Goal: Task Accomplishment & Management: Complete application form

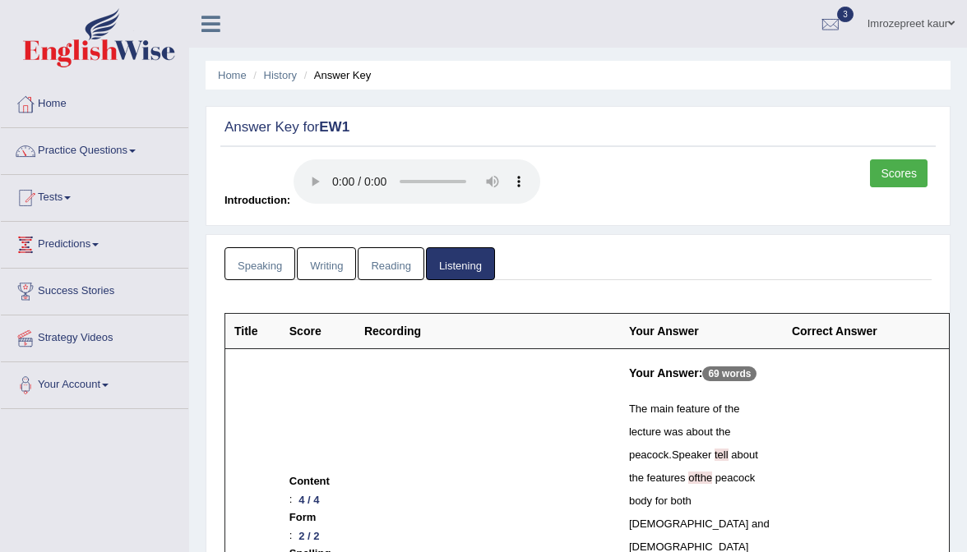
click at [883, 17] on link "Imrozepreet kaur" at bounding box center [911, 21] width 112 height 43
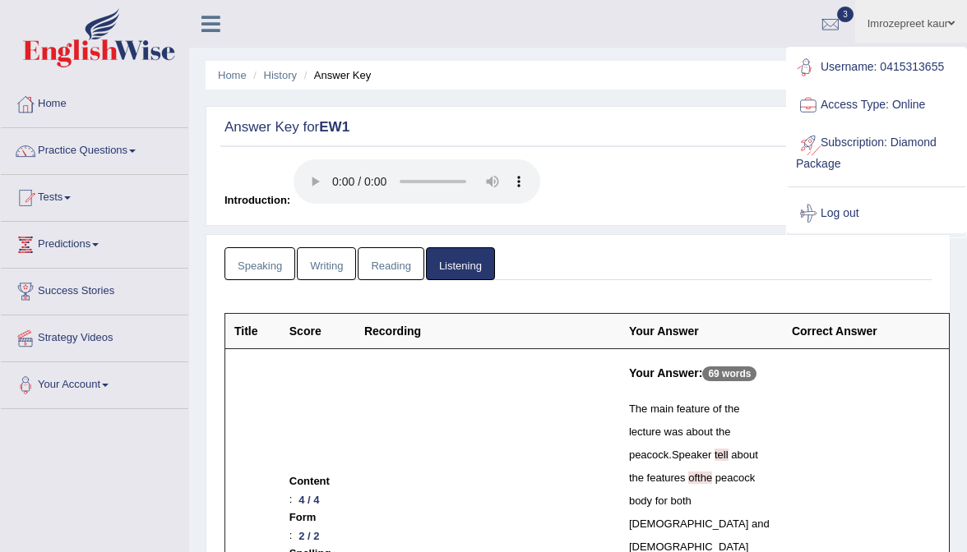
click at [838, 197] on link "Log out" at bounding box center [877, 214] width 178 height 38
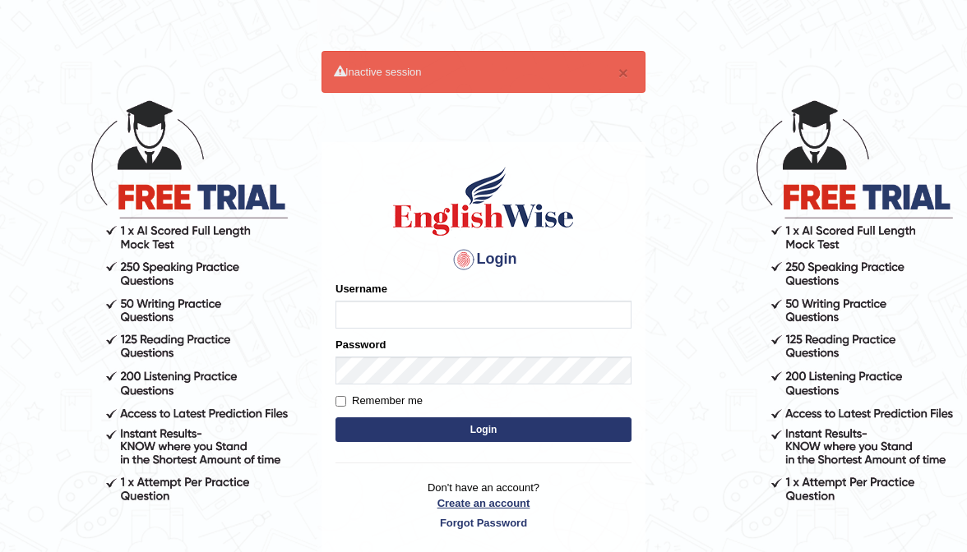
click at [500, 504] on link "Create an account" at bounding box center [483, 504] width 296 height 16
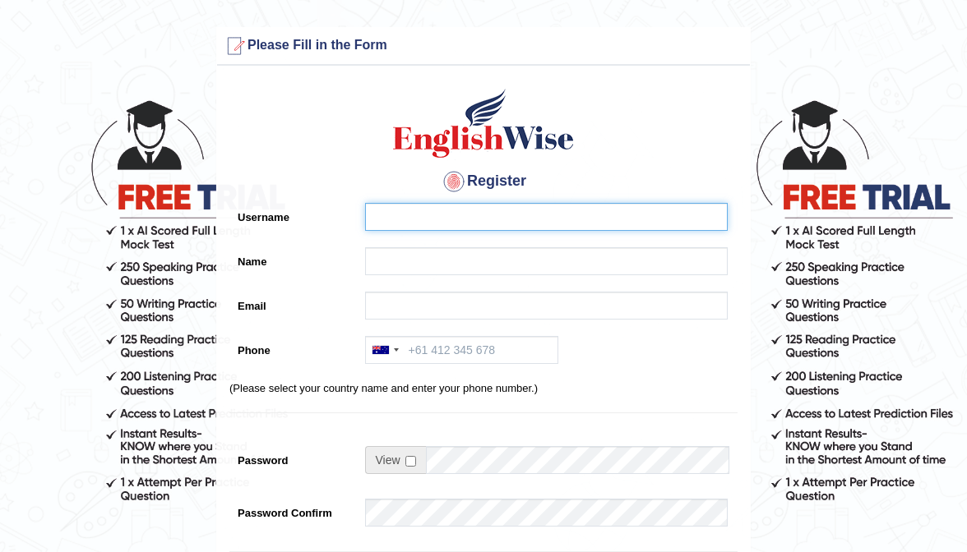
click at [404, 223] on input "Username" at bounding box center [546, 217] width 363 height 28
type input "[PERSON_NAME]"
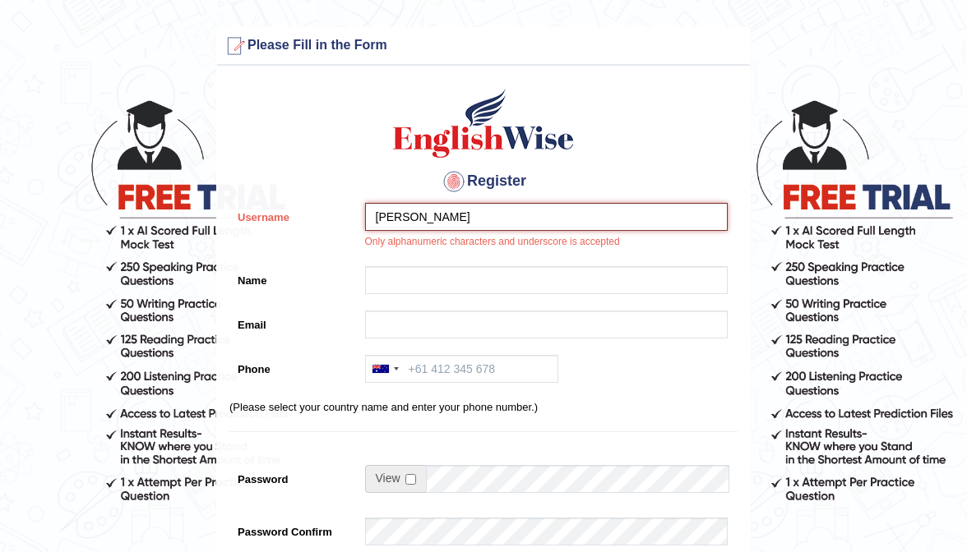
click at [458, 214] on input "Rajwinder Kaur" at bounding box center [546, 217] width 363 height 28
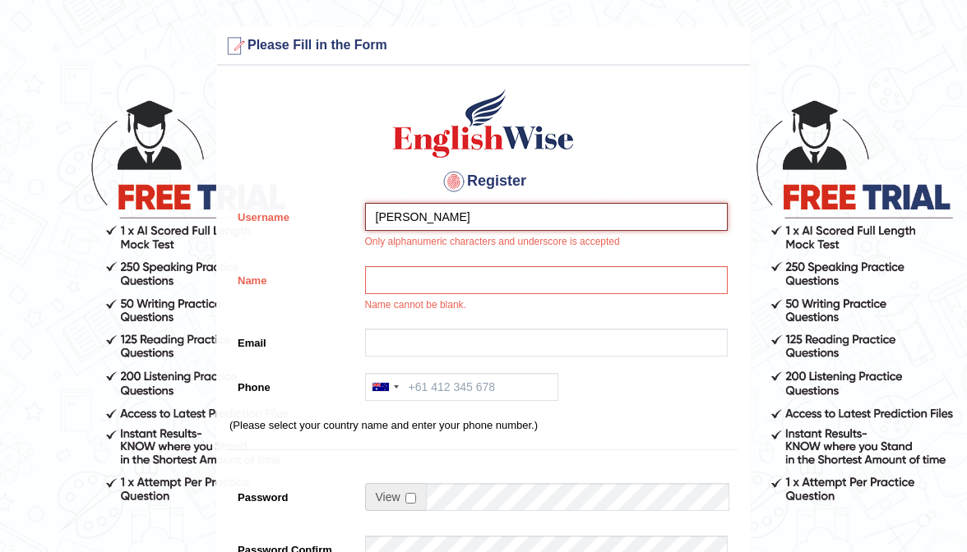
click at [458, 214] on input "Rajwinder Kaur" at bounding box center [546, 217] width 363 height 28
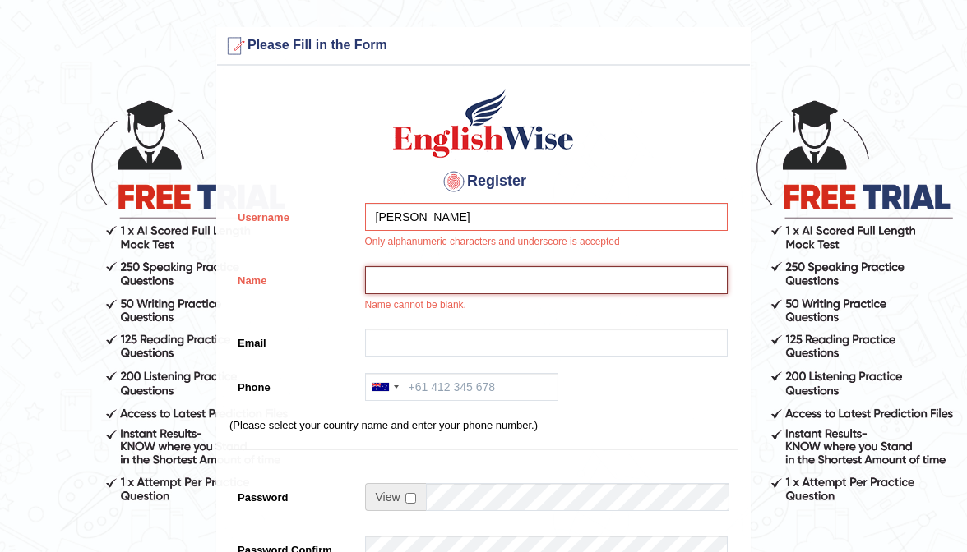
click at [423, 275] on input "Name" at bounding box center [546, 280] width 363 height 28
paste input "Rajwinder Kaur"
type input "Rajwinder Kaur"
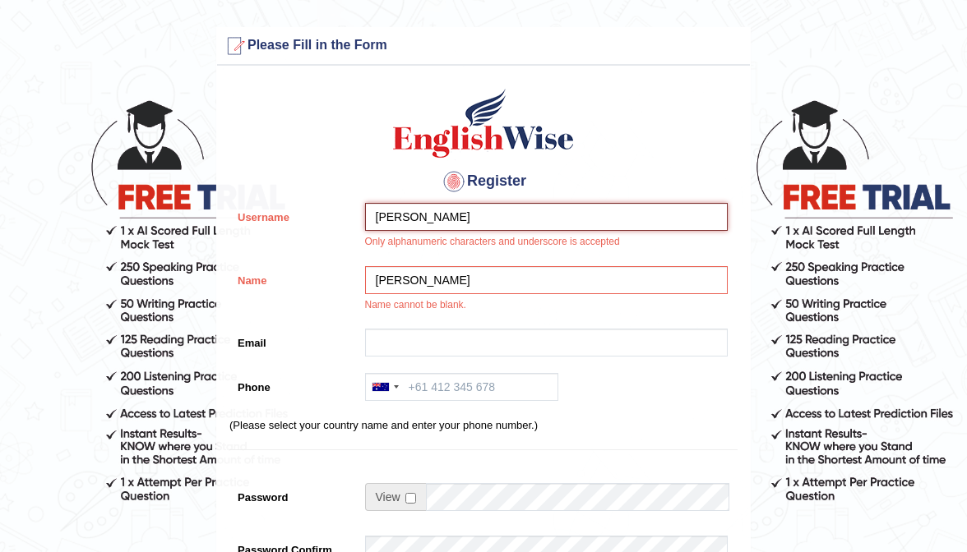
click at [472, 215] on input "Rajwinder Kaur" at bounding box center [546, 217] width 363 height 28
click at [471, 215] on input "Rajwinder Kaur" at bounding box center [546, 217] width 363 height 28
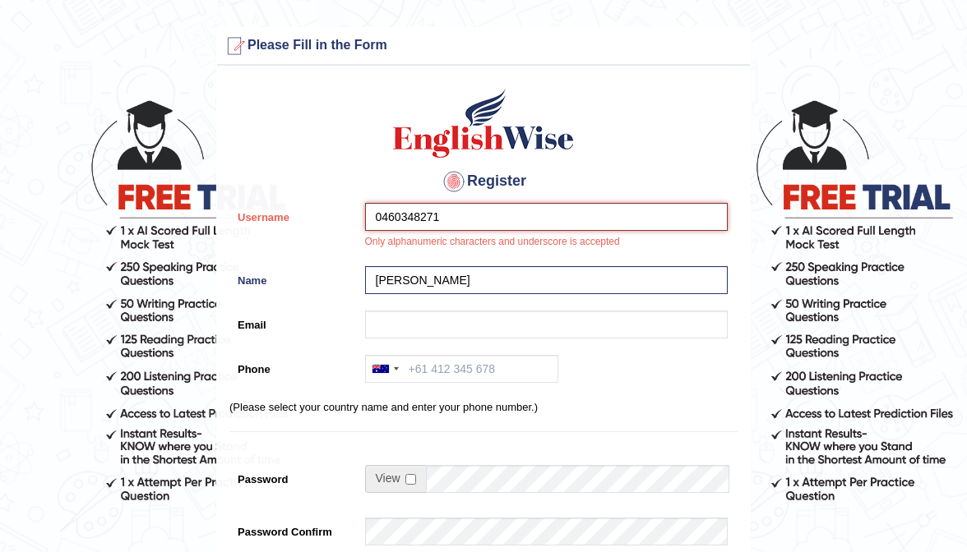
type input "0460348271"
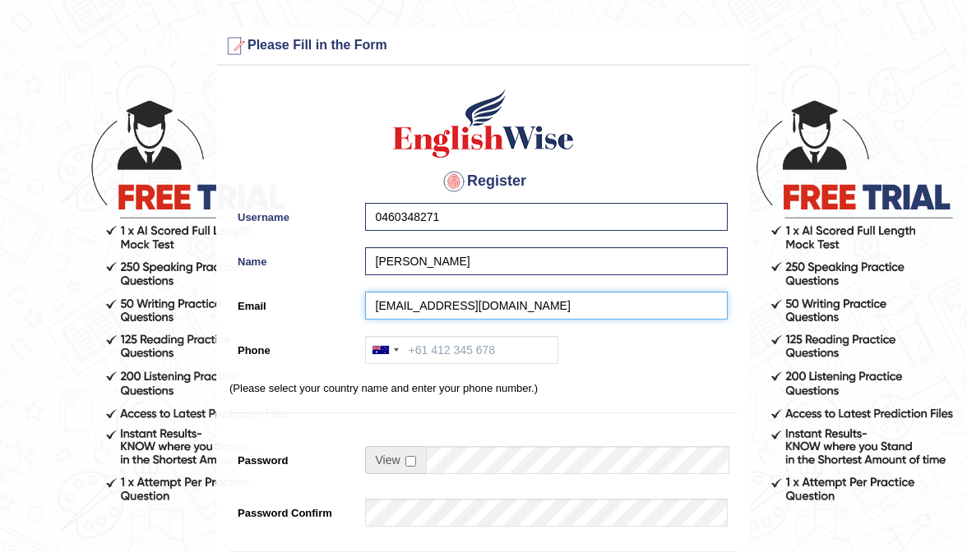
type input "rajwinderkaur98825@gmail.com"
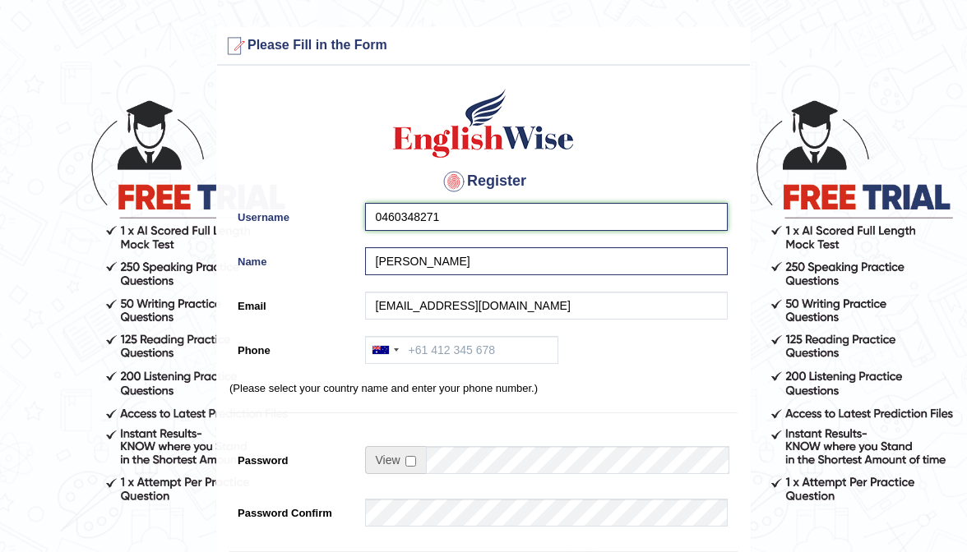
click at [473, 219] on input "0460348271" at bounding box center [546, 217] width 363 height 28
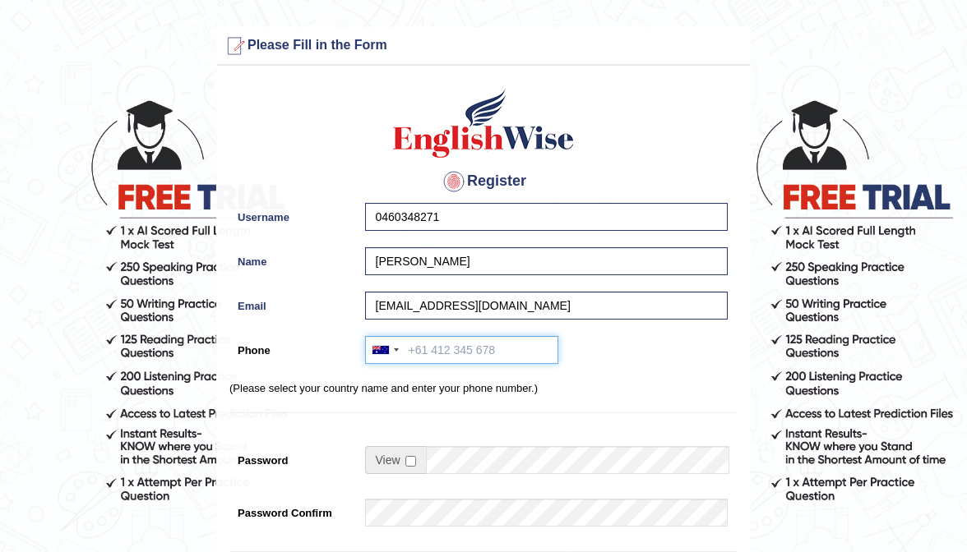
paste input "0460348271"
type input "0460348271"
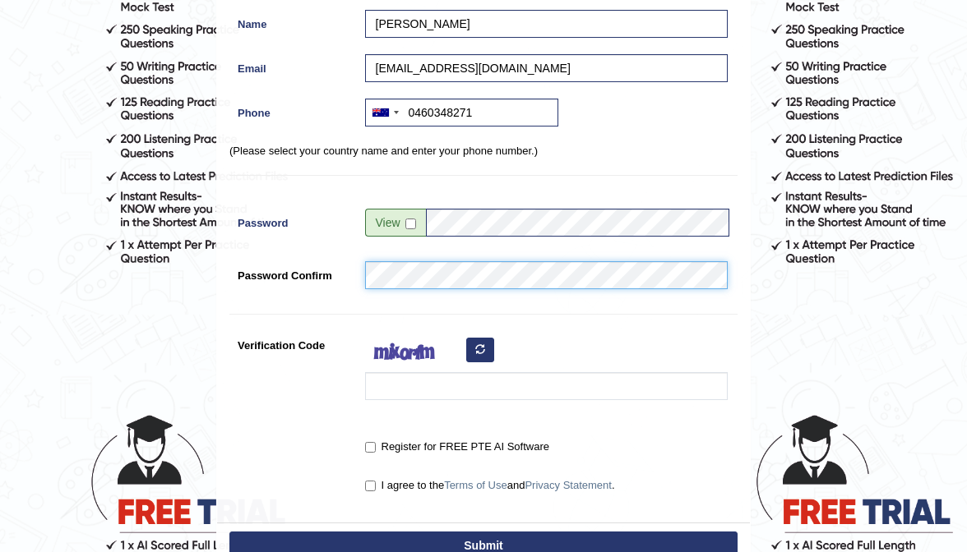
scroll to position [256, 0]
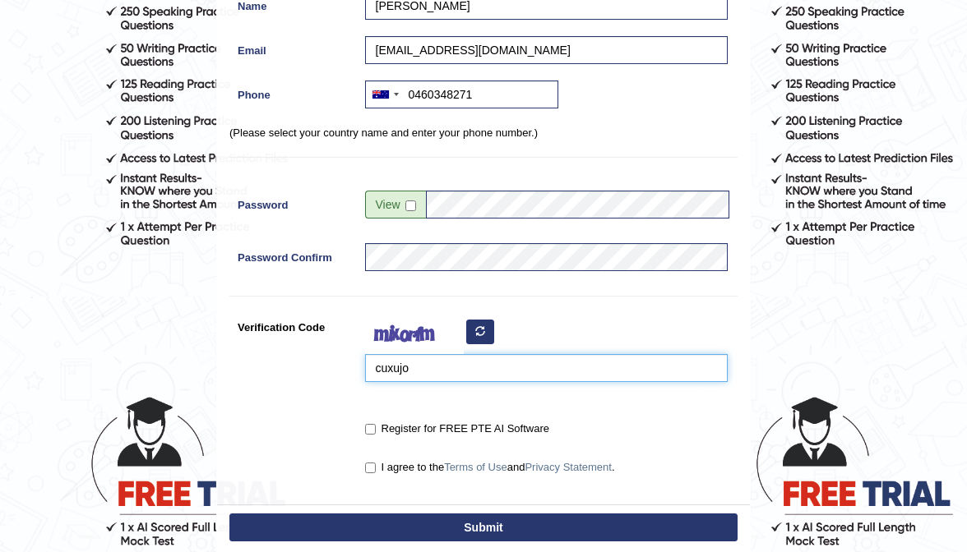
type input "cuxujo"
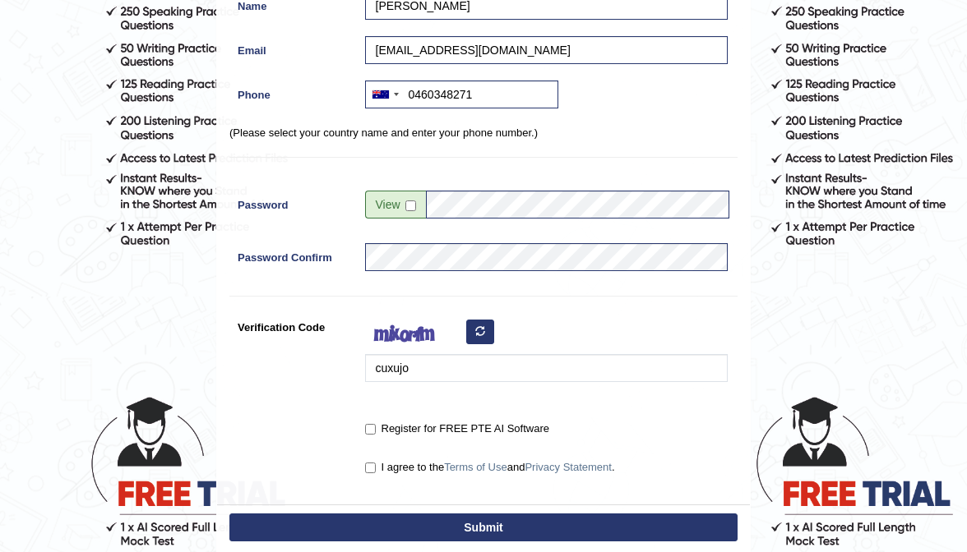
click at [372, 427] on input "Register for FREE PTE AI Software" at bounding box center [370, 429] width 11 height 11
checkbox input "true"
click at [372, 466] on input "I agree to the Terms of Use and Privacy Statement ." at bounding box center [370, 468] width 11 height 11
checkbox input "true"
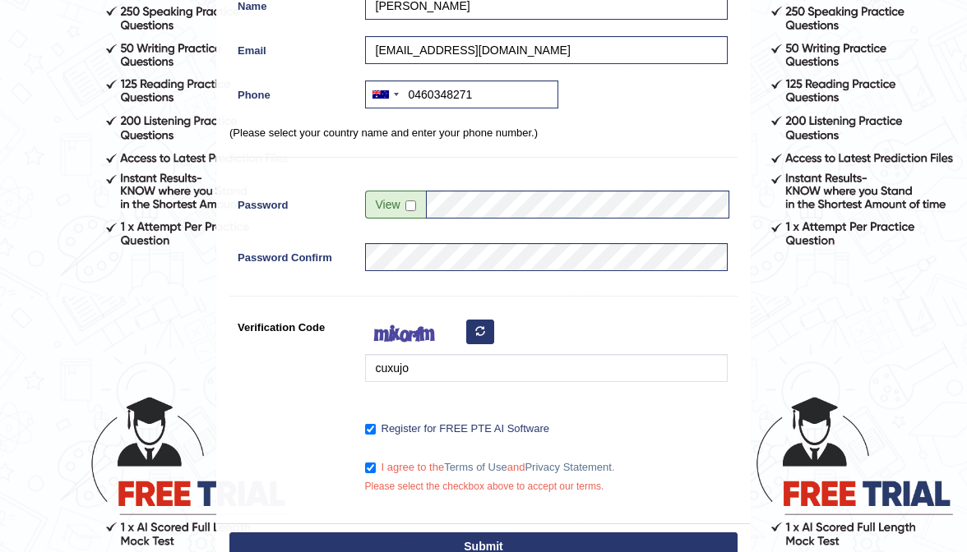
click at [437, 552] on button "Submit" at bounding box center [483, 547] width 508 height 28
type input "+61460348271"
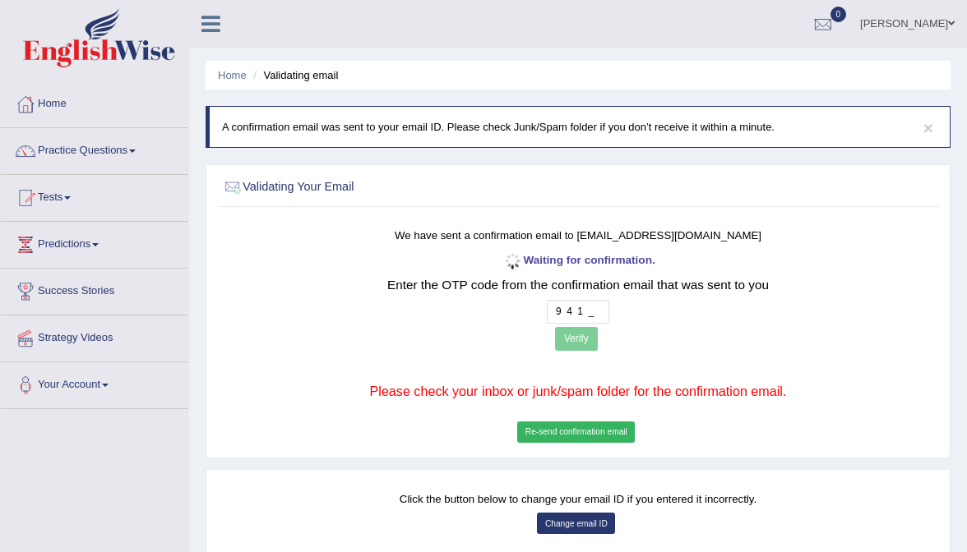
type input "9 4 1 6"
click at [575, 347] on button "Verify" at bounding box center [576, 339] width 43 height 24
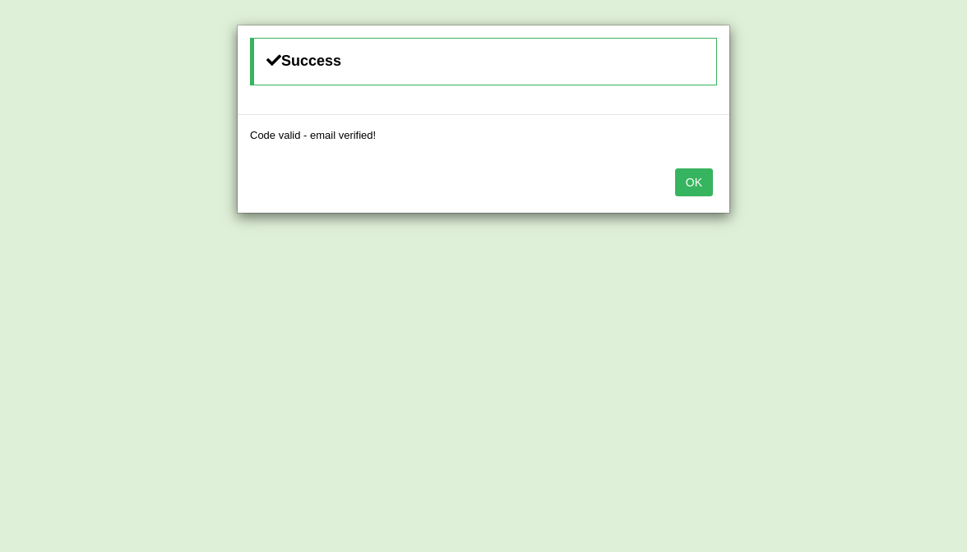
click at [704, 172] on button "OK" at bounding box center [694, 183] width 38 height 28
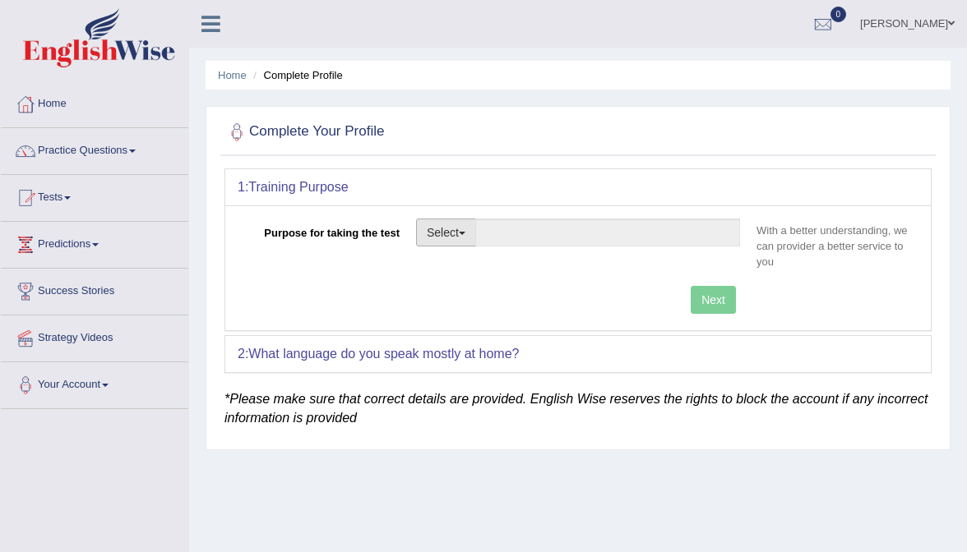
click at [456, 239] on button "Select" at bounding box center [446, 233] width 60 height 28
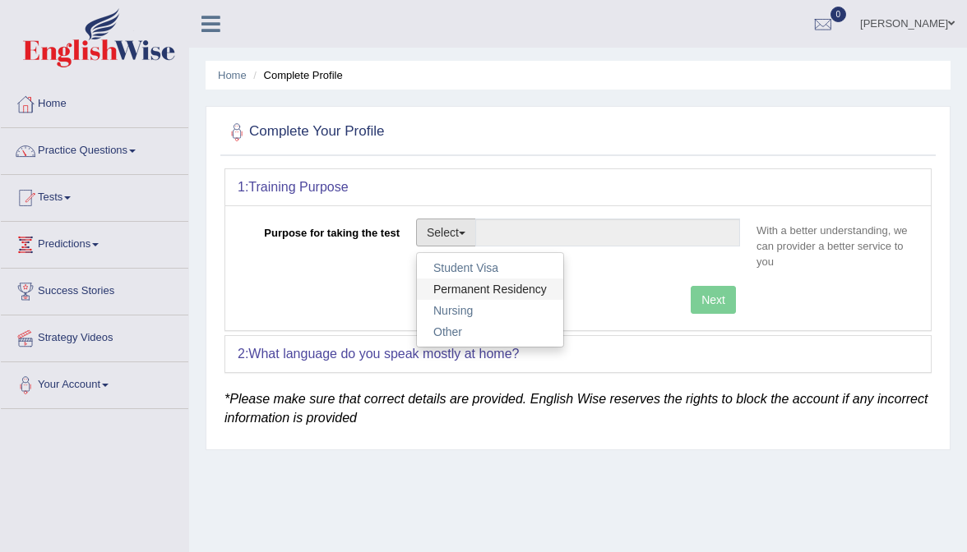
click at [478, 286] on link "Permanent Residency" at bounding box center [490, 289] width 146 height 21
type input "Permanent Residency"
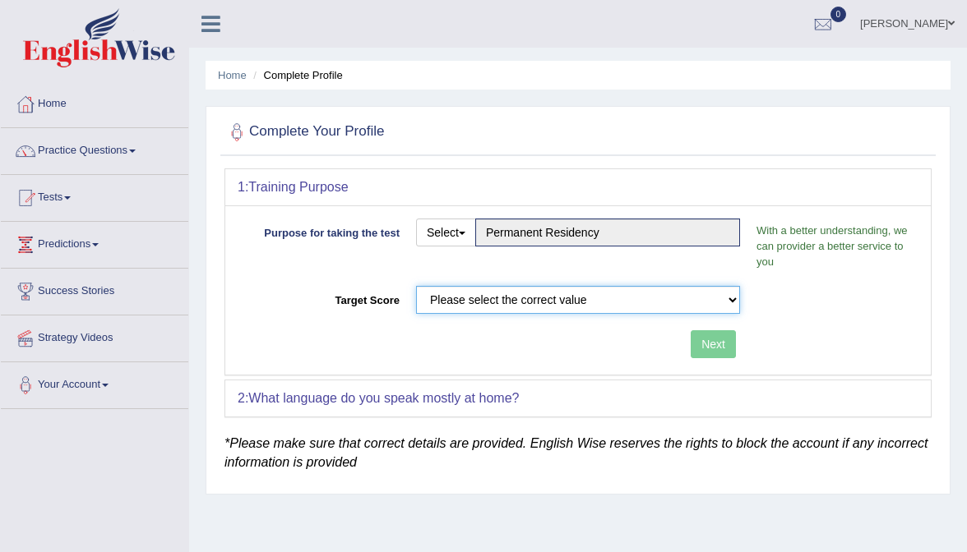
select select "65"
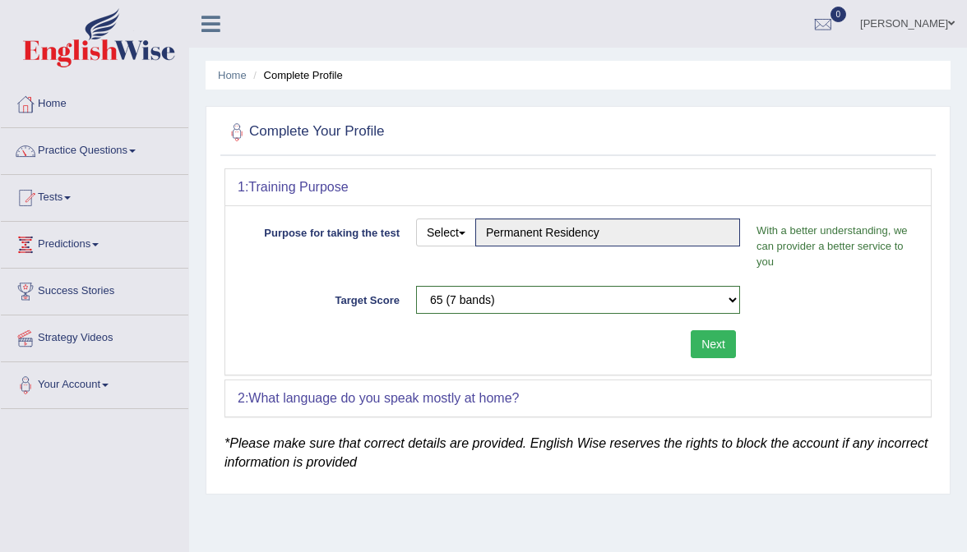
drag, startPoint x: 695, startPoint y: 337, endPoint x: 714, endPoint y: 339, distance: 19.0
click at [695, 338] on button "Next" at bounding box center [713, 344] width 45 height 28
click at [714, 339] on div "1: Training Purpose Purpose for taking the test Select Student Visa Permanent R…" at bounding box center [577, 293] width 707 height 248
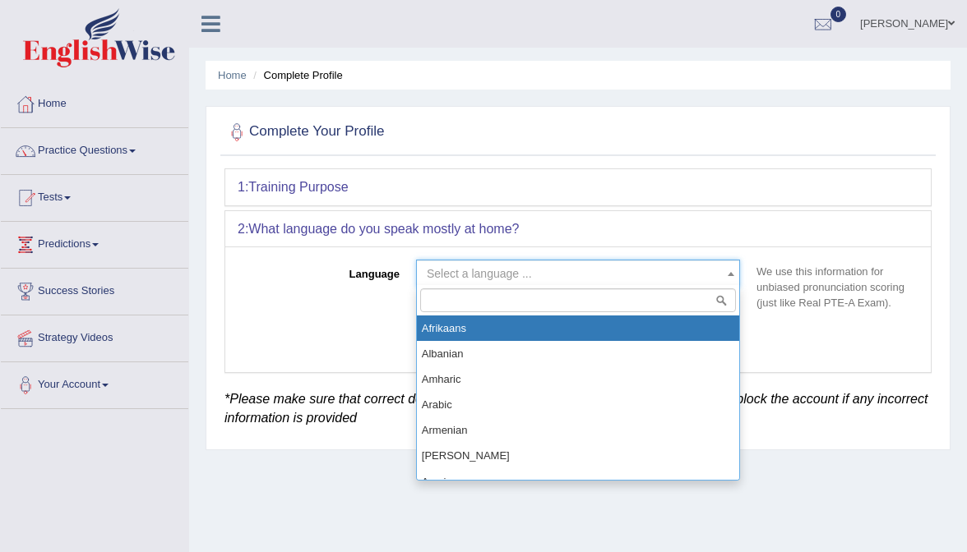
click at [504, 275] on span "Select a language ..." at bounding box center [479, 273] width 105 height 13
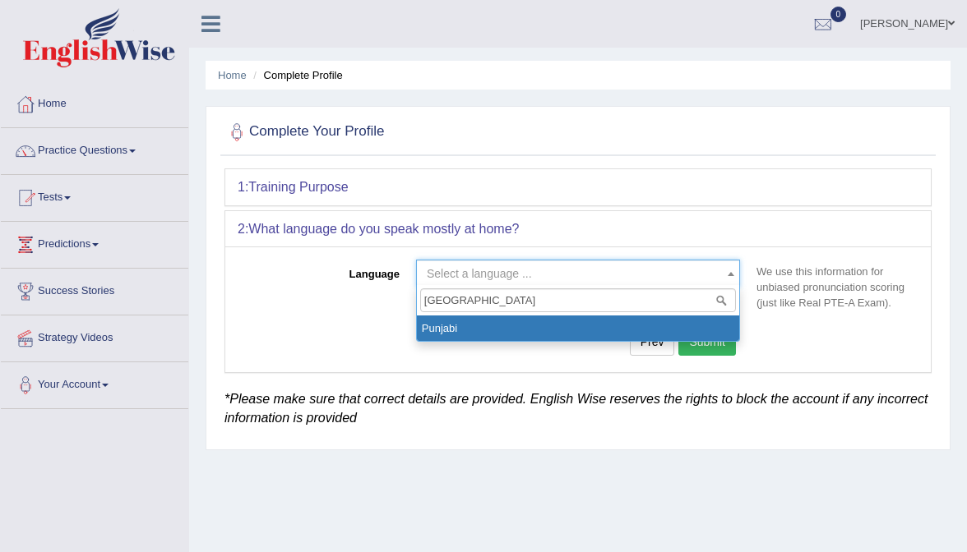
type input "Punjabi"
select select "Punjabi"
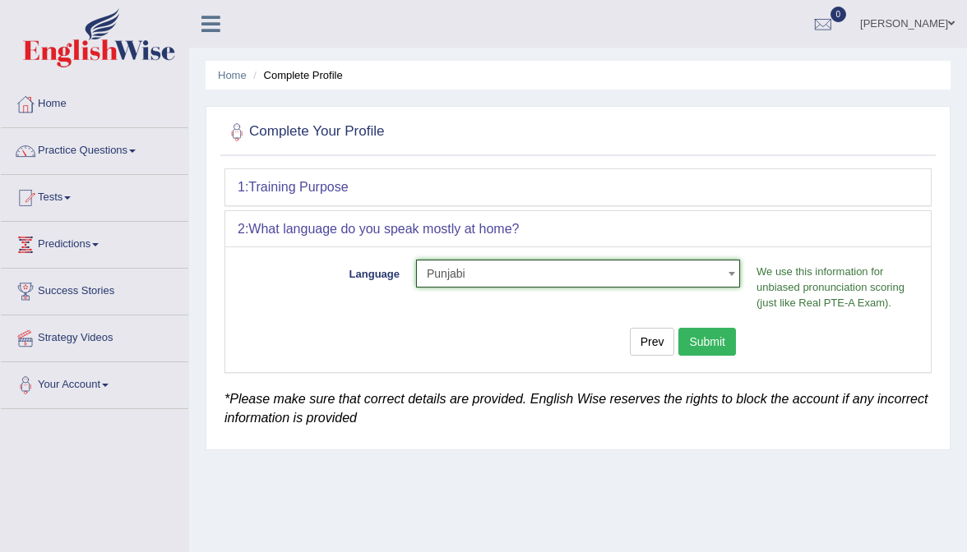
click at [700, 329] on button "Submit" at bounding box center [707, 342] width 58 height 28
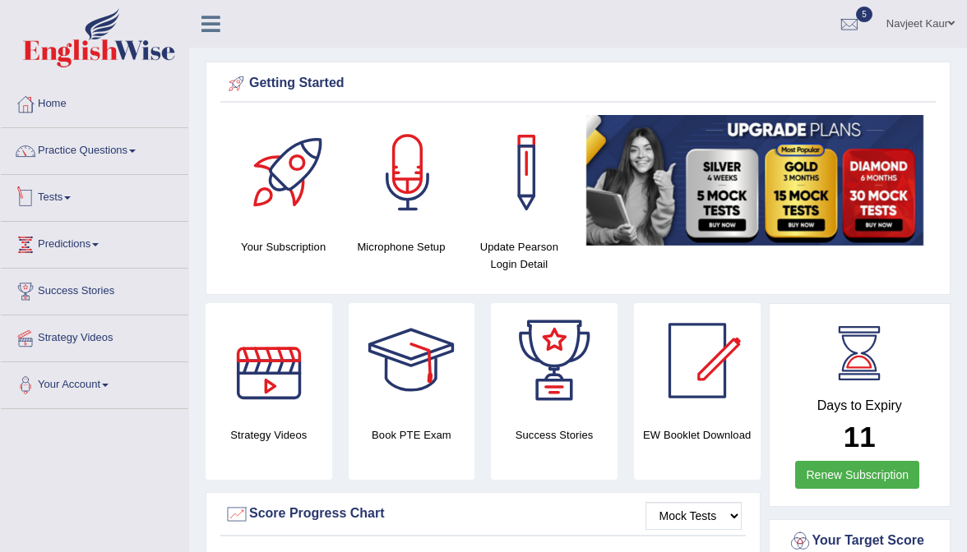
click at [65, 193] on link "Tests" at bounding box center [94, 195] width 187 height 41
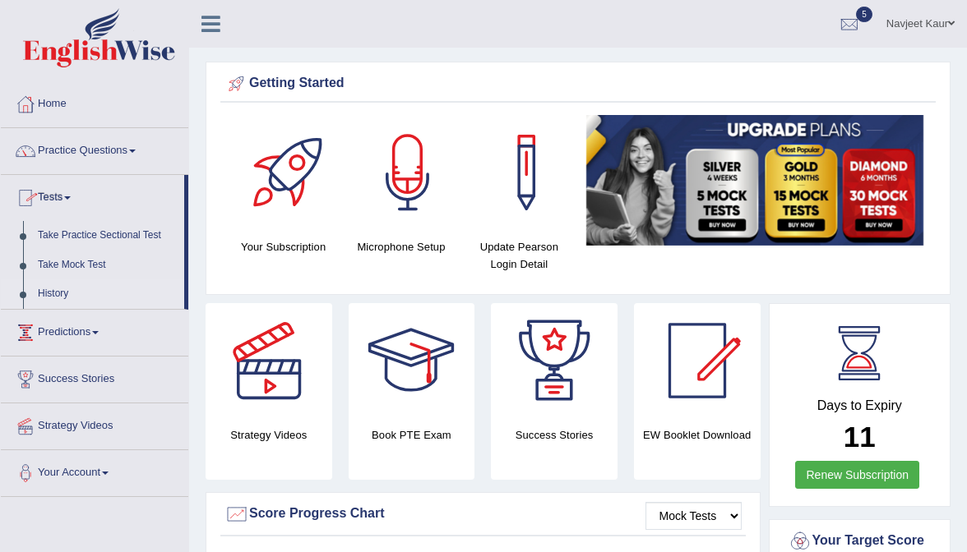
click at [57, 296] on link "History" at bounding box center [107, 295] width 154 height 30
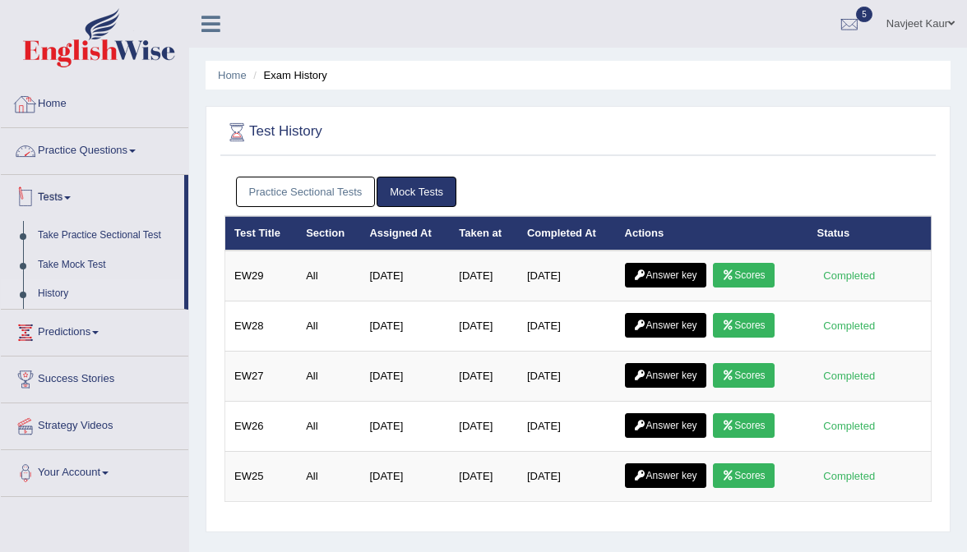
click at [95, 146] on link "Practice Questions" at bounding box center [94, 148] width 187 height 41
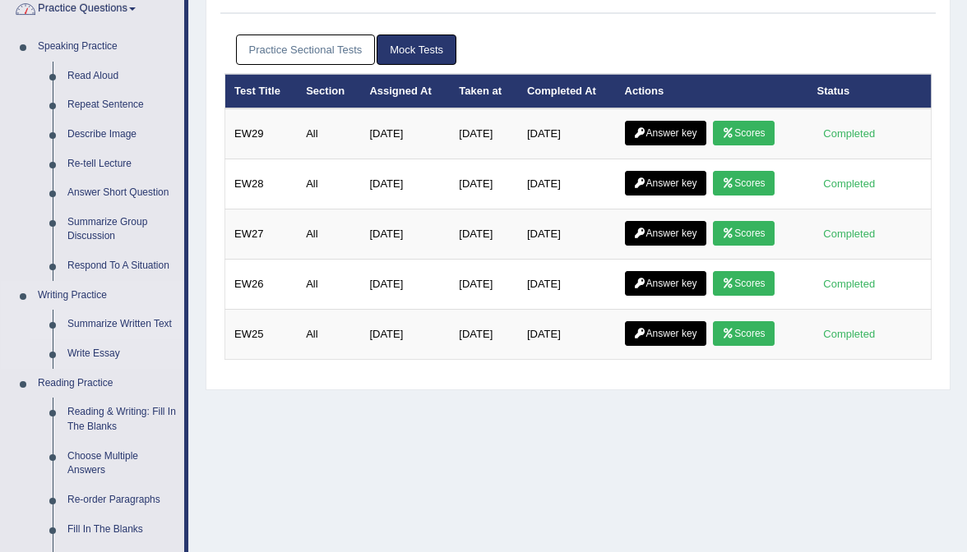
scroll to position [140, 0]
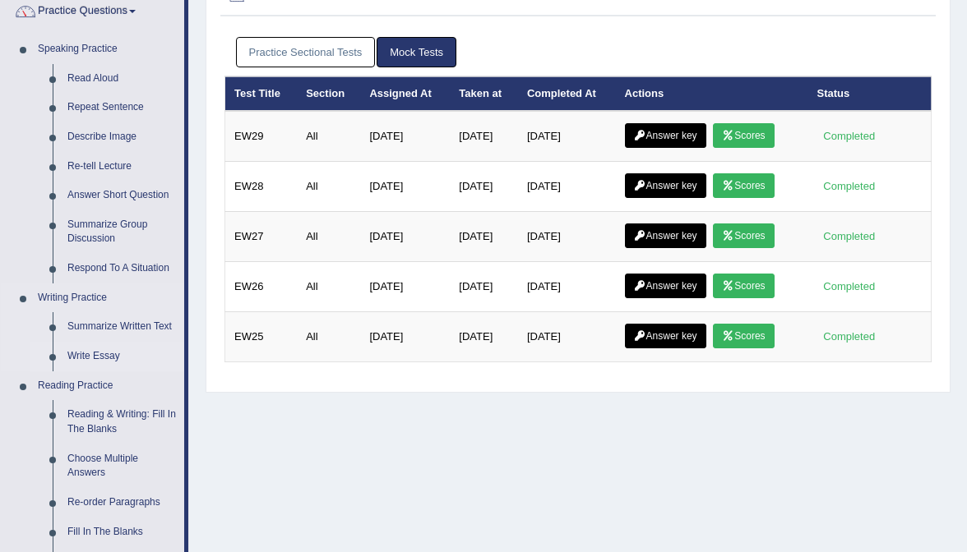
click at [104, 354] on link "Write Essay" at bounding box center [122, 357] width 124 height 30
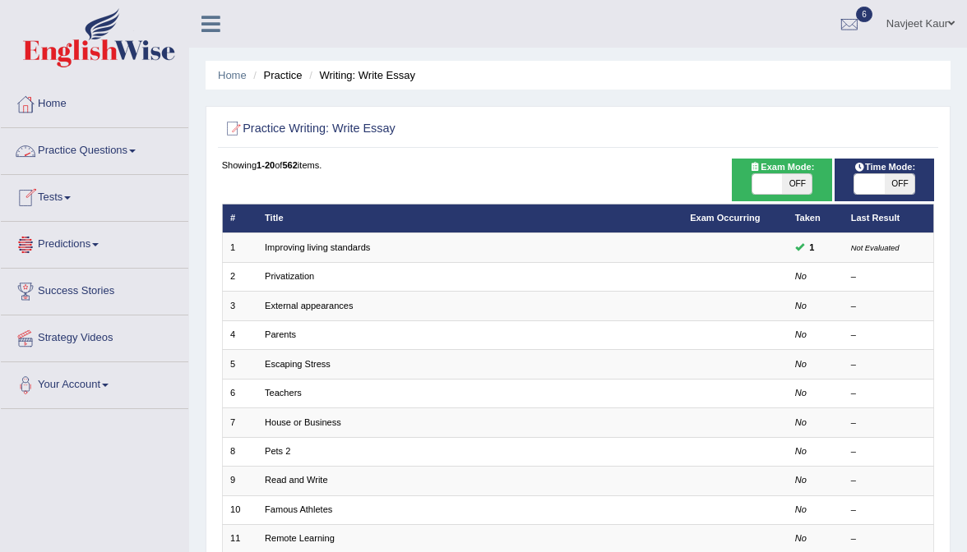
click at [104, 153] on link "Practice Questions" at bounding box center [94, 148] width 187 height 41
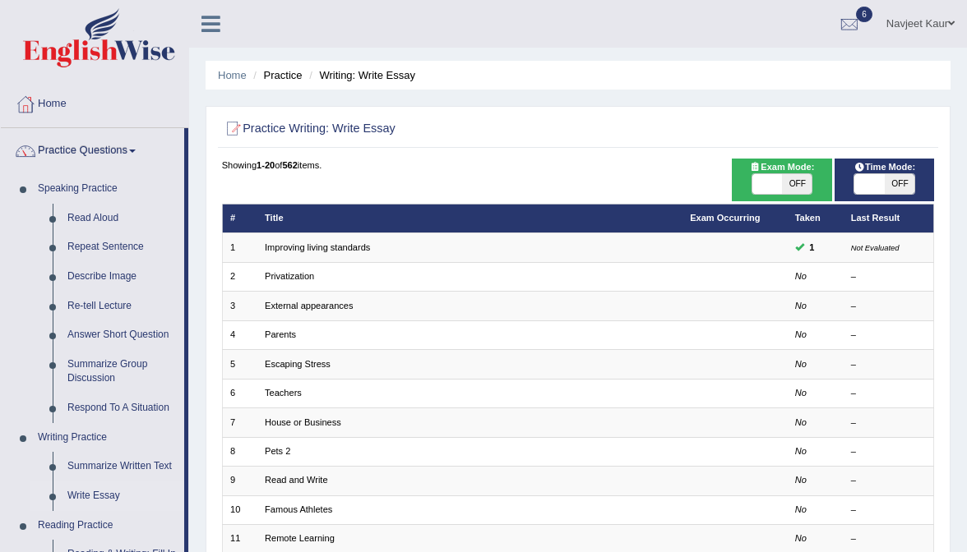
click at [102, 148] on link "Practice Questions" at bounding box center [92, 148] width 183 height 41
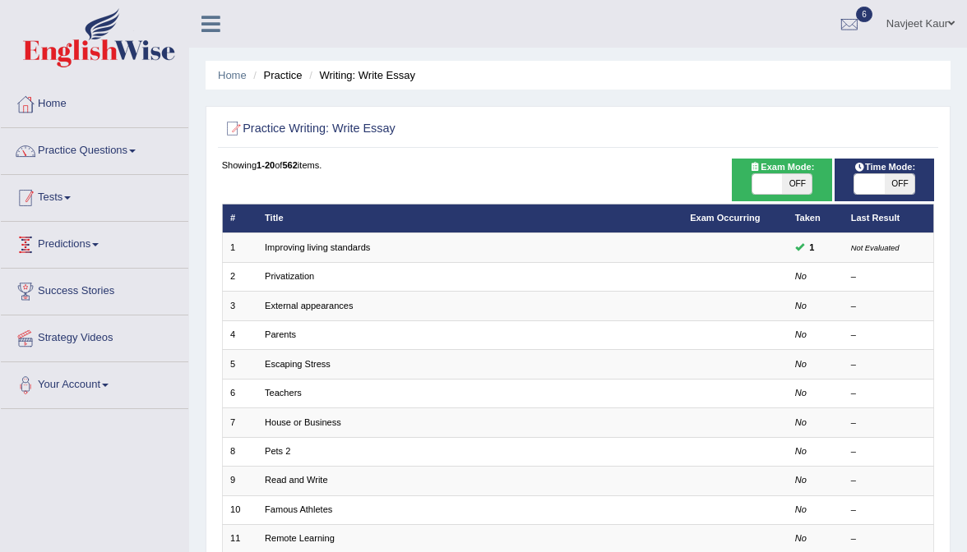
click at [50, 210] on link "Tests" at bounding box center [94, 195] width 187 height 41
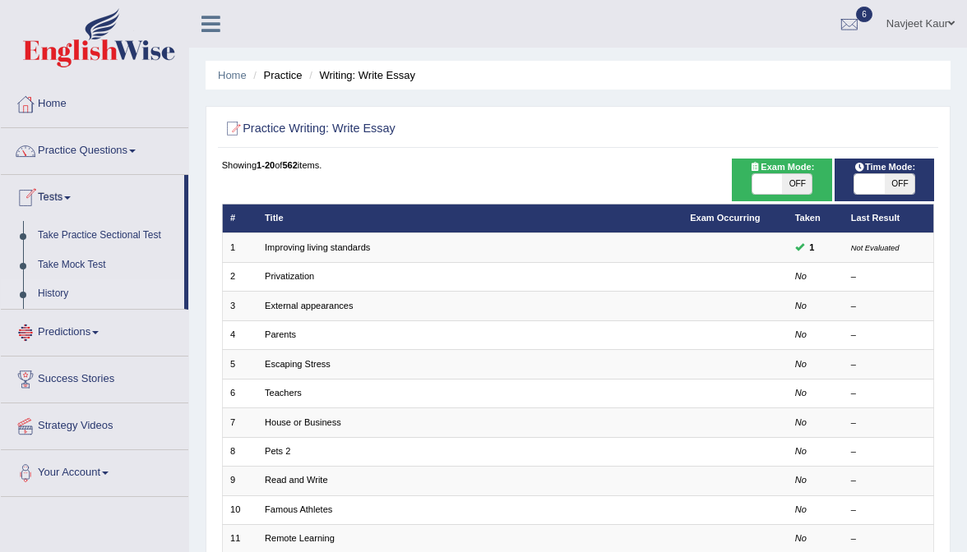
click at [58, 293] on link "History" at bounding box center [107, 295] width 154 height 30
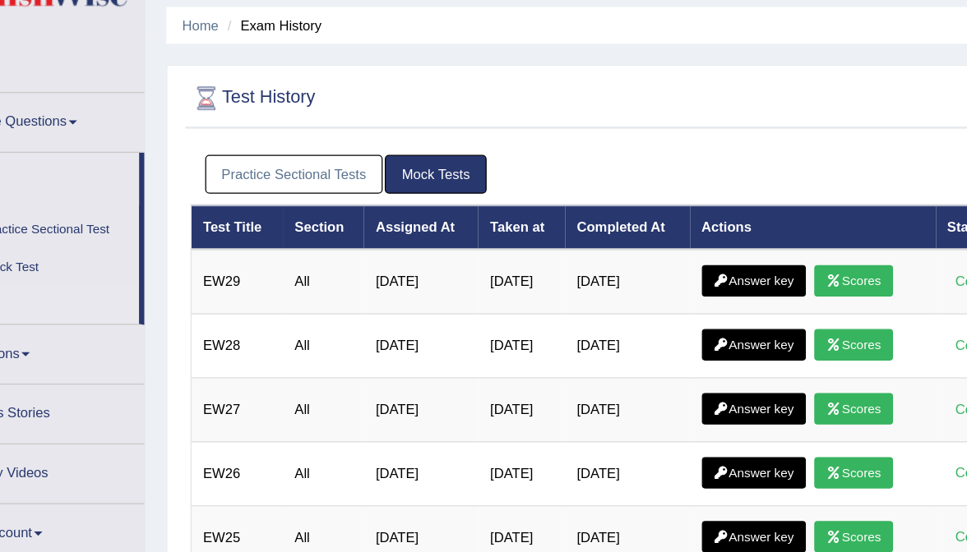
scroll to position [55, 76]
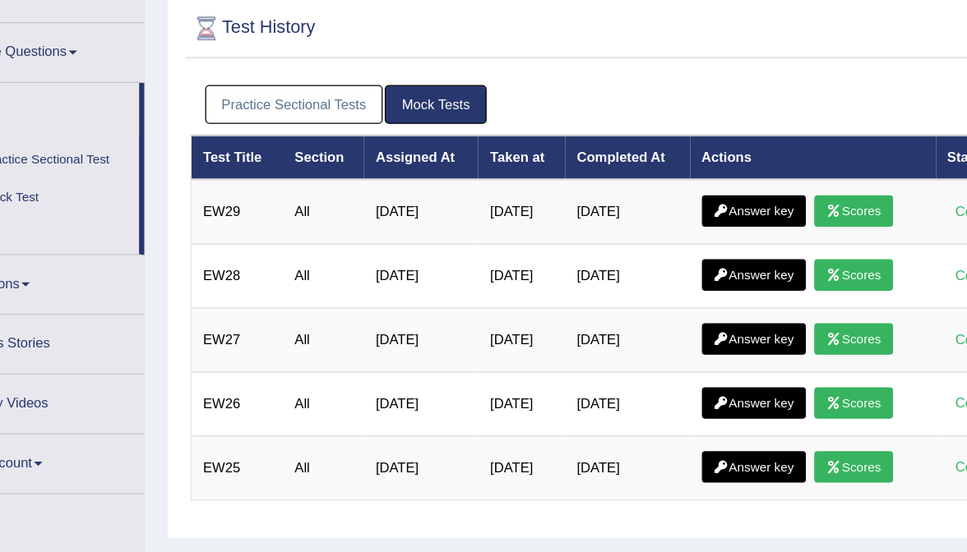
click at [236, 136] on link "Practice Sectional Tests" at bounding box center [306, 137] width 140 height 30
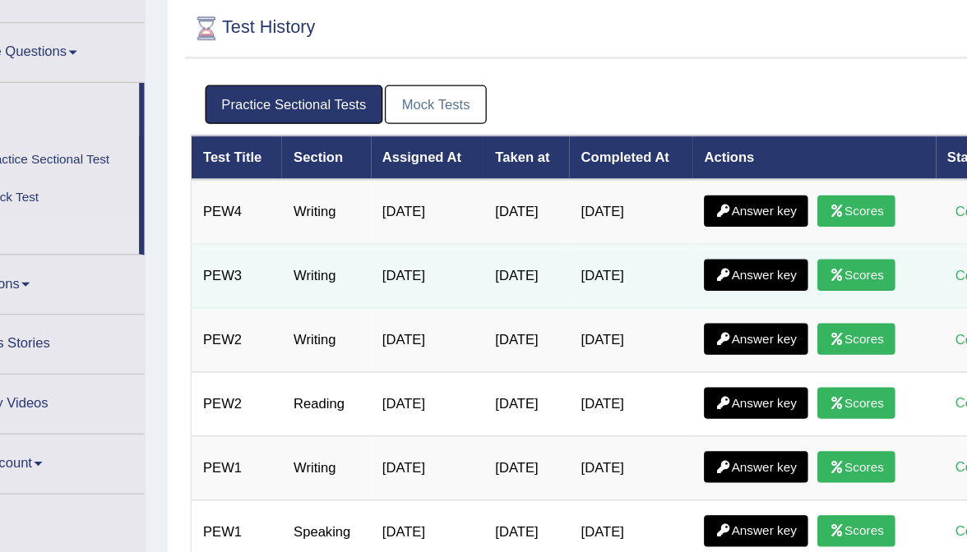
scroll to position [16, 0]
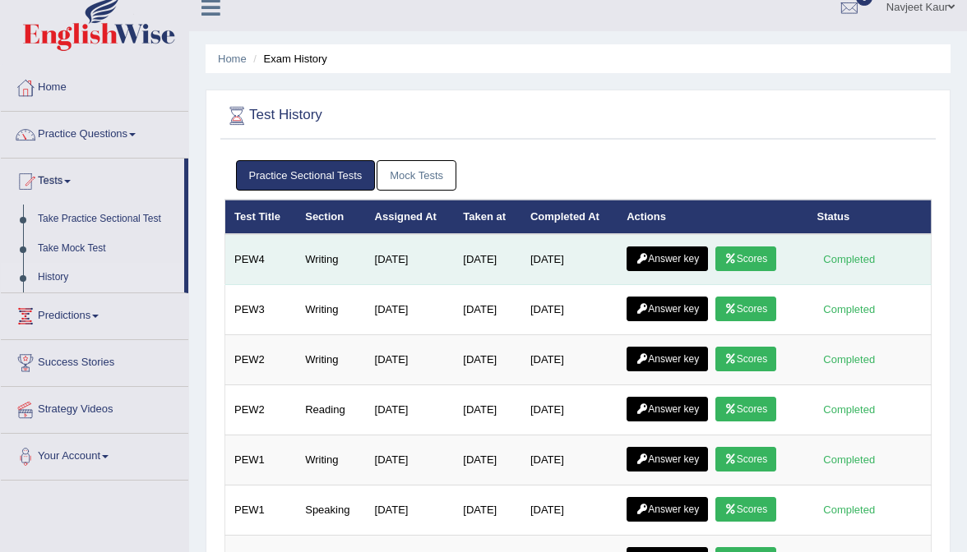
click at [672, 256] on link "Answer key" at bounding box center [666, 259] width 81 height 25
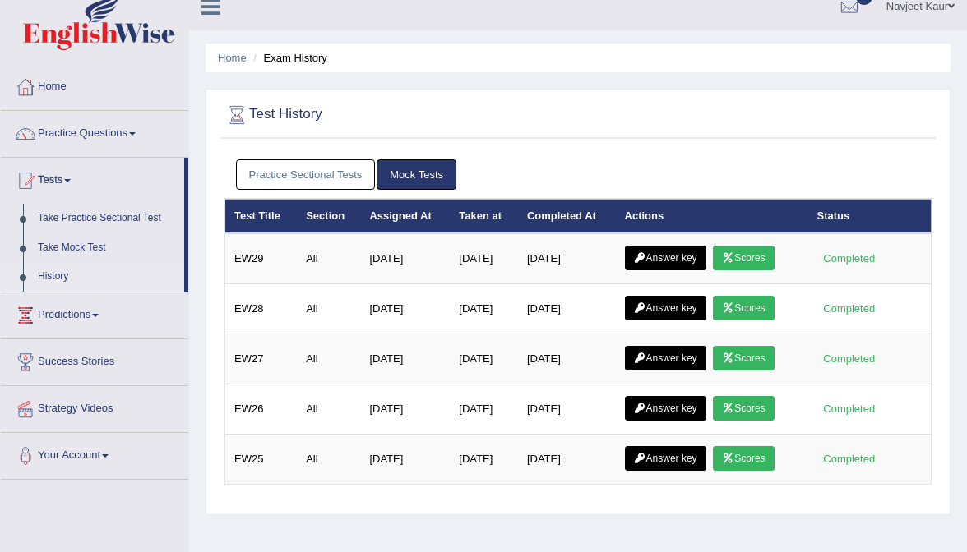
click at [319, 178] on link "Practice Sectional Tests" at bounding box center [306, 174] width 140 height 30
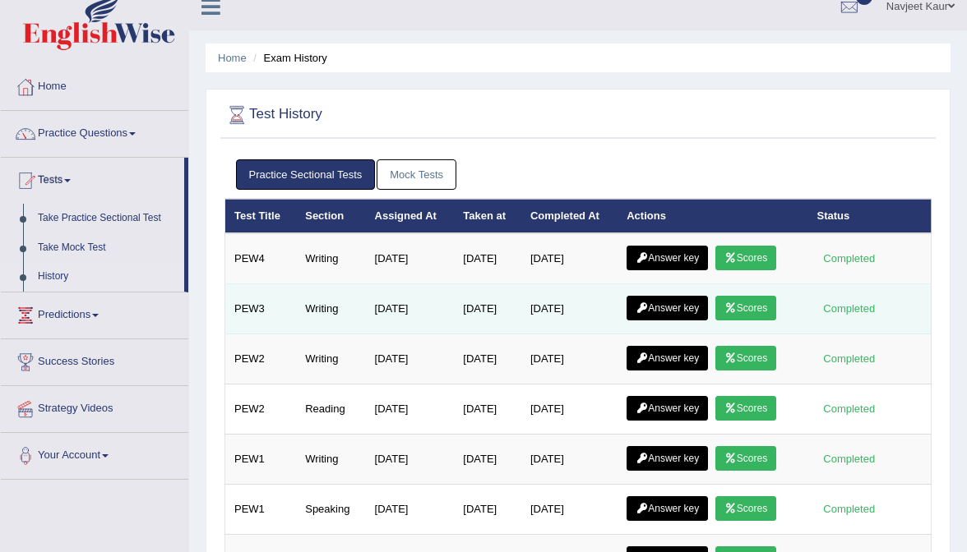
click at [682, 297] on link "Answer key" at bounding box center [666, 308] width 81 height 25
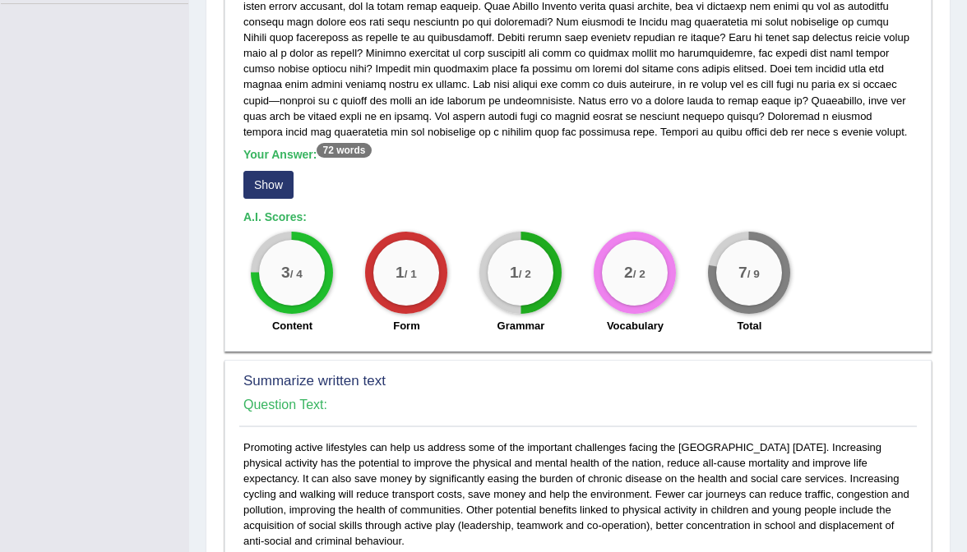
scroll to position [414, 0]
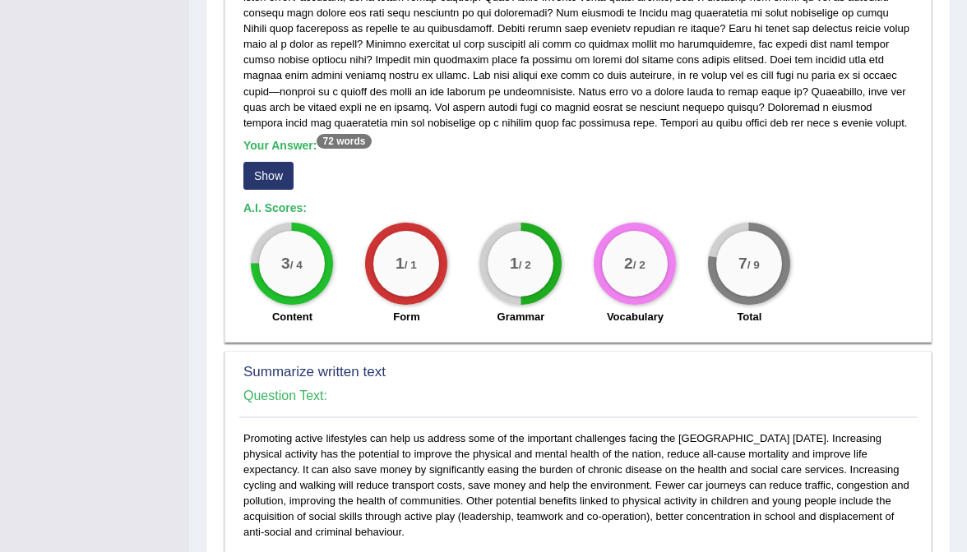
click at [268, 176] on button "Show" at bounding box center [268, 176] width 50 height 28
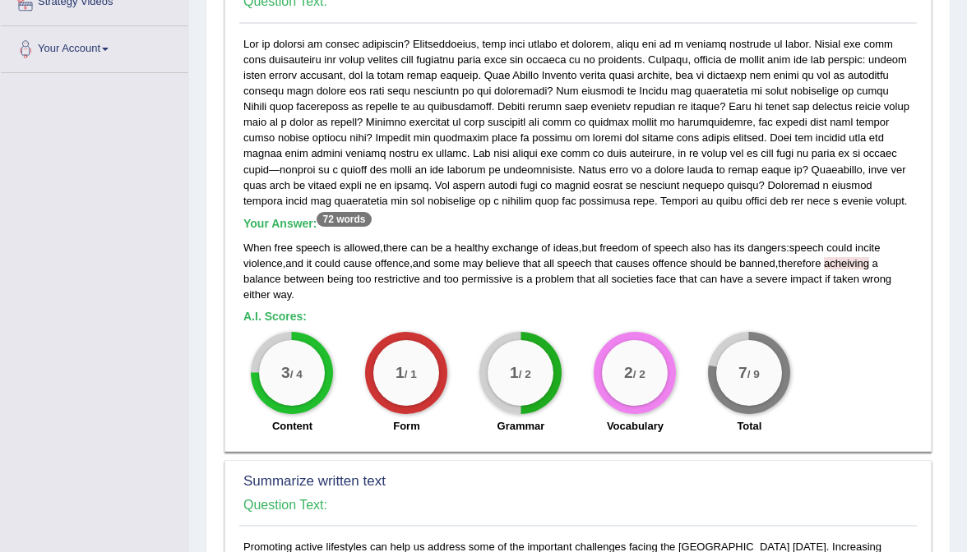
scroll to position [342, 0]
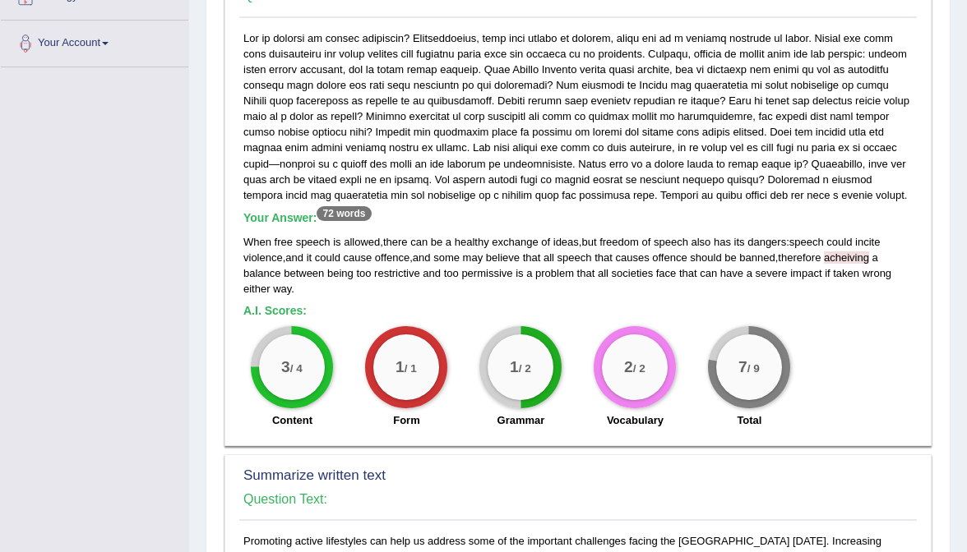
click at [378, 289] on div "When free speech is allowed , there can be a healthy exchange of ideas , but fr…" at bounding box center [577, 265] width 669 height 62
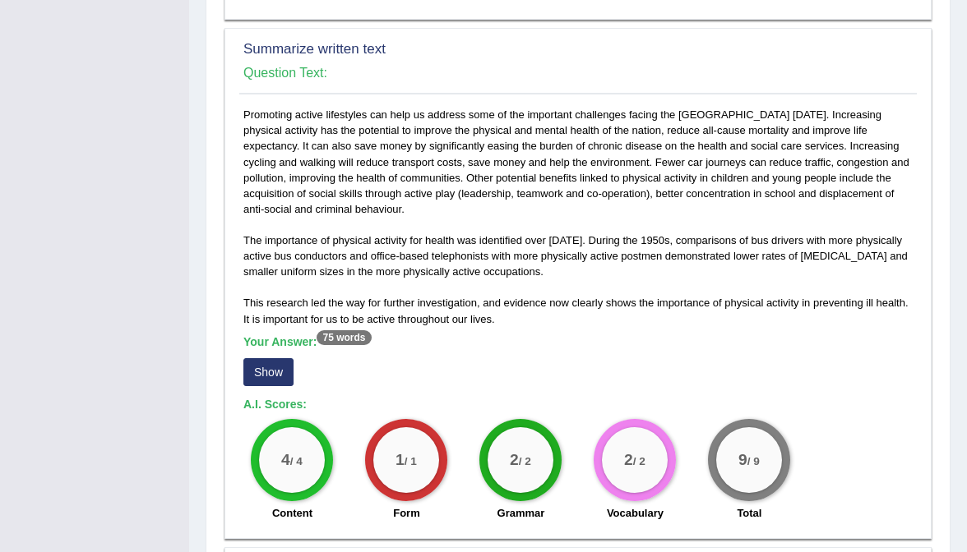
scroll to position [808, 0]
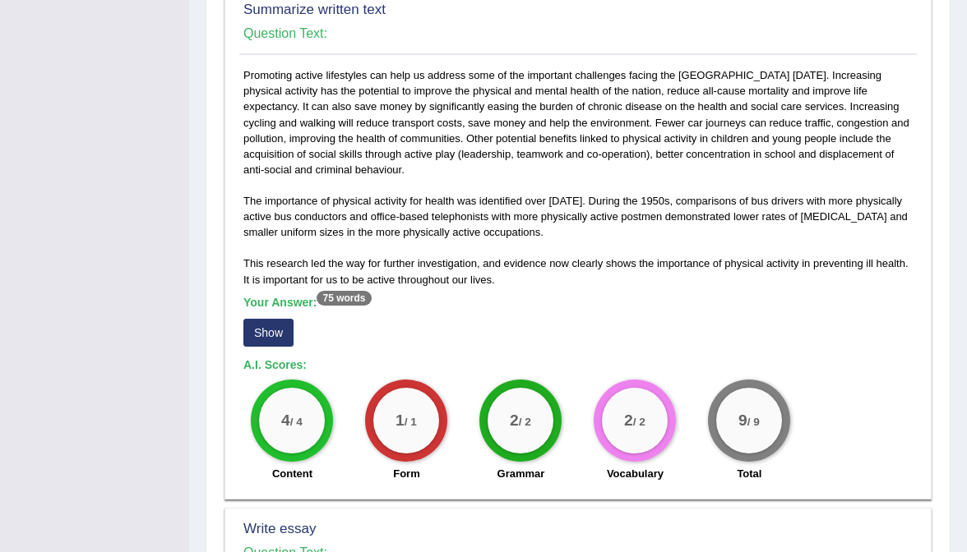
click at [279, 327] on button "Show" at bounding box center [268, 333] width 50 height 28
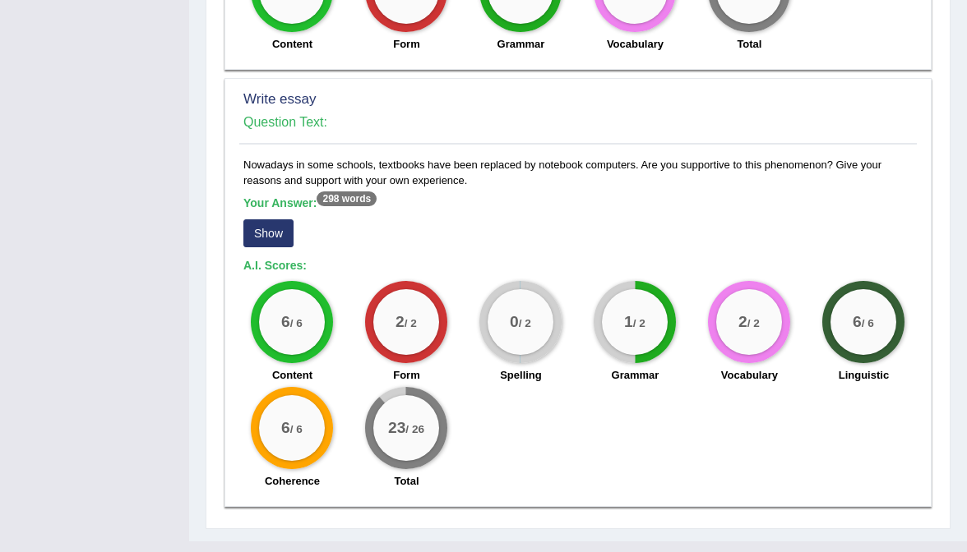
click at [280, 219] on button "Show" at bounding box center [268, 233] width 50 height 28
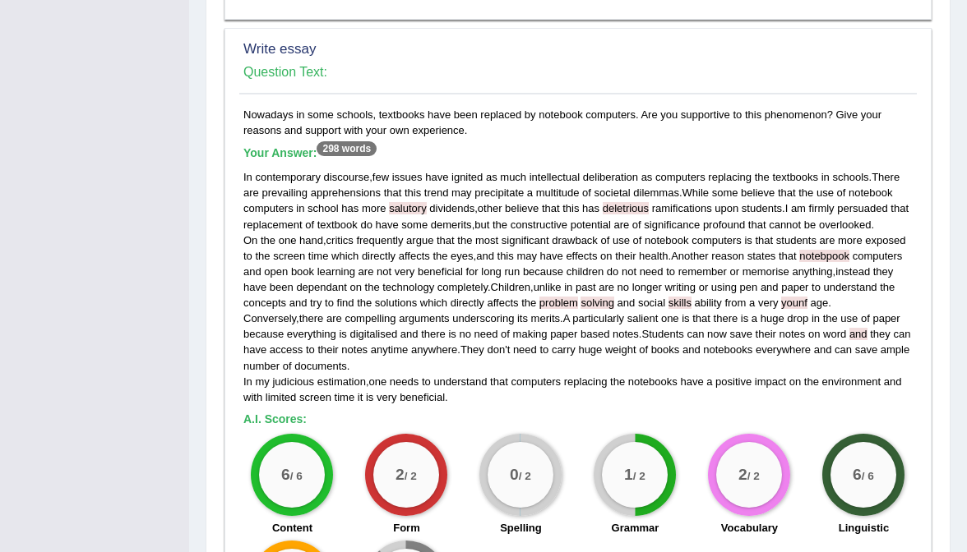
scroll to position [1319, 0]
click at [463, 266] on span "beneficial" at bounding box center [440, 272] width 45 height 12
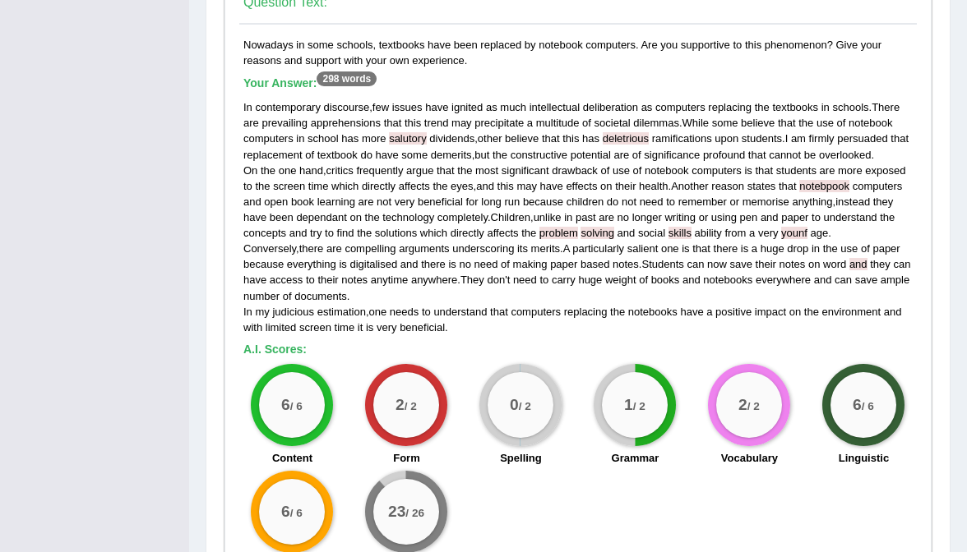
scroll to position [1394, 0]
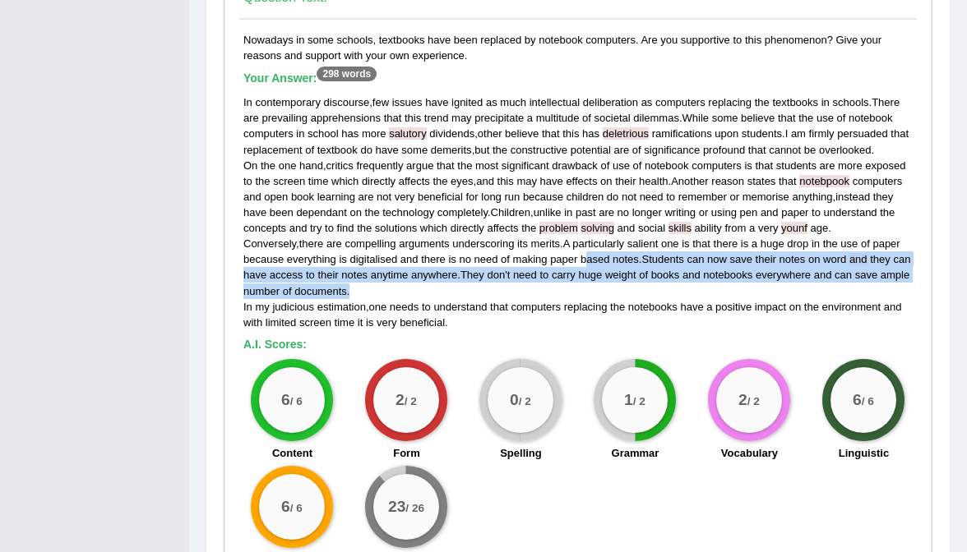
drag, startPoint x: 589, startPoint y: 259, endPoint x: 608, endPoint y: 282, distance: 30.3
click at [608, 282] on div "In contemporary discourse , few issues have ignited as much intellectual delibe…" at bounding box center [577, 213] width 669 height 236
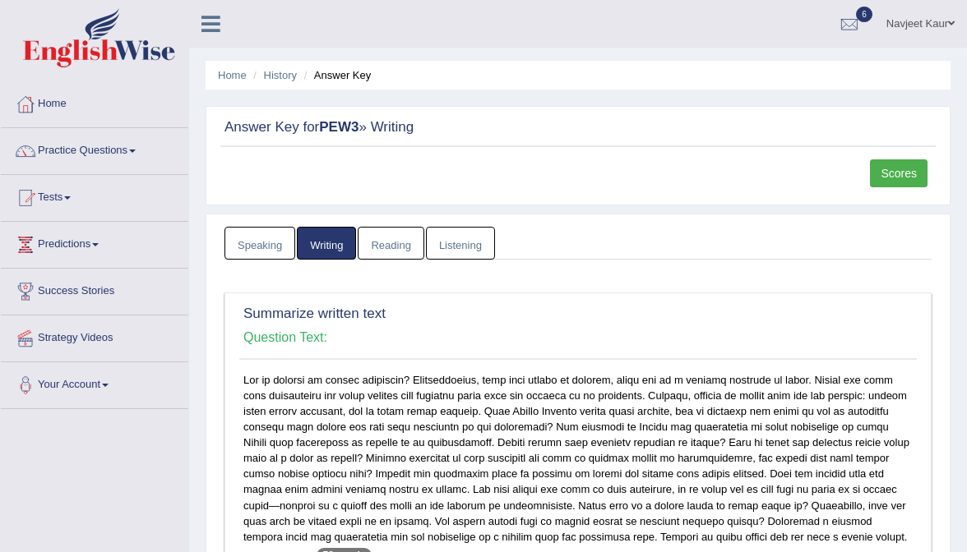
scroll to position [0, 0]
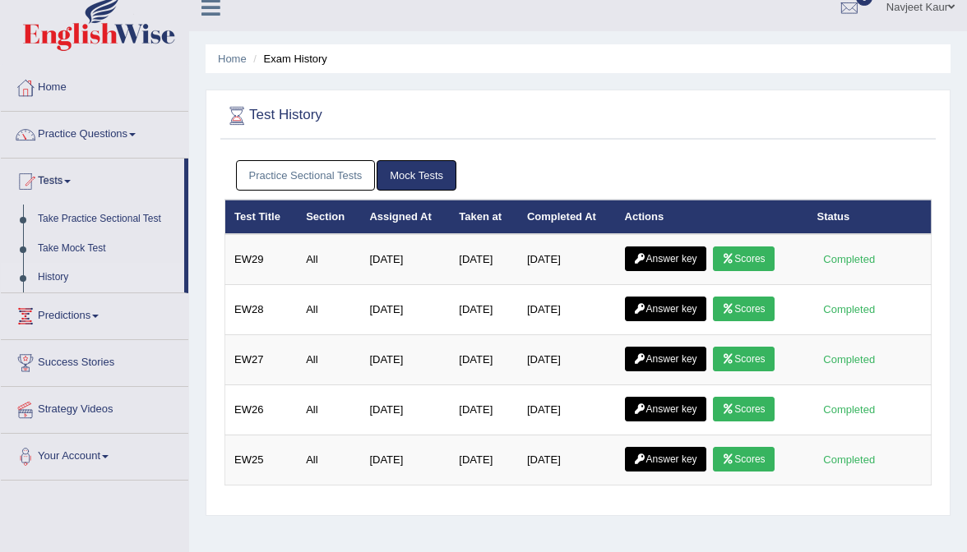
scroll to position [17, 0]
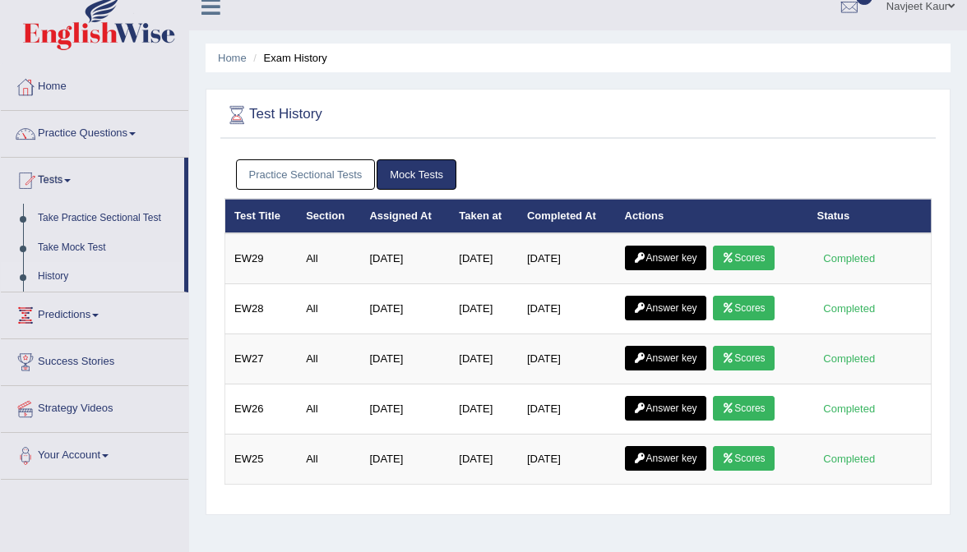
click at [276, 167] on link "Practice Sectional Tests" at bounding box center [306, 174] width 140 height 30
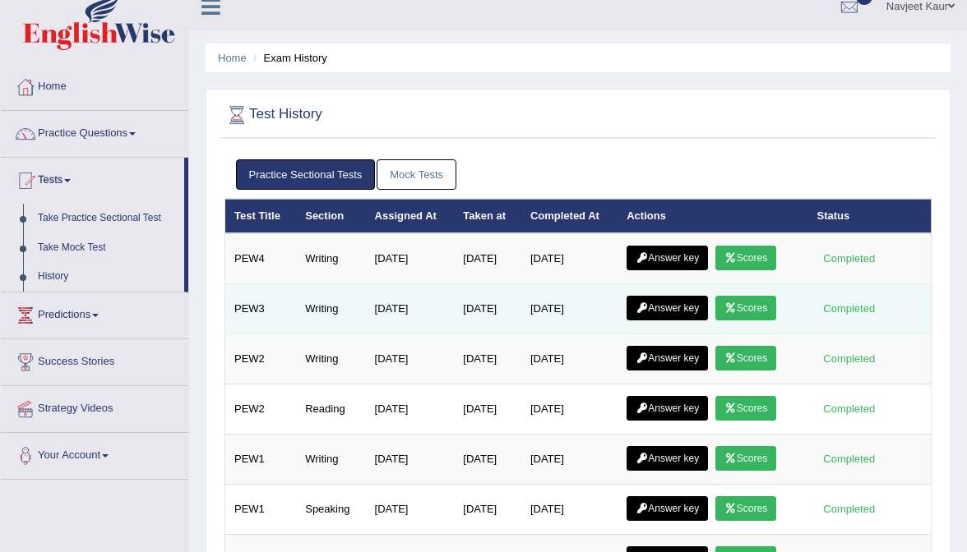
click at [685, 308] on link "Answer key" at bounding box center [666, 308] width 81 height 25
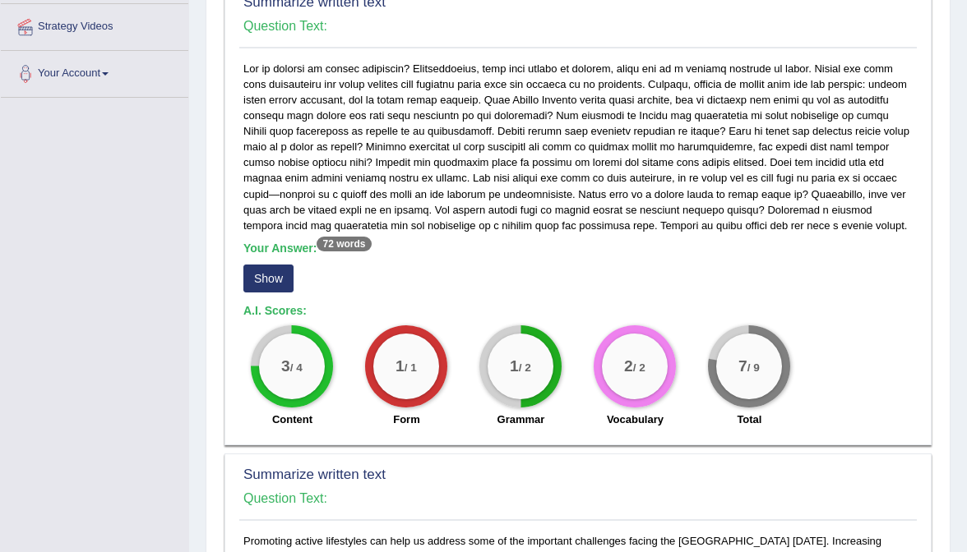
scroll to position [283, 0]
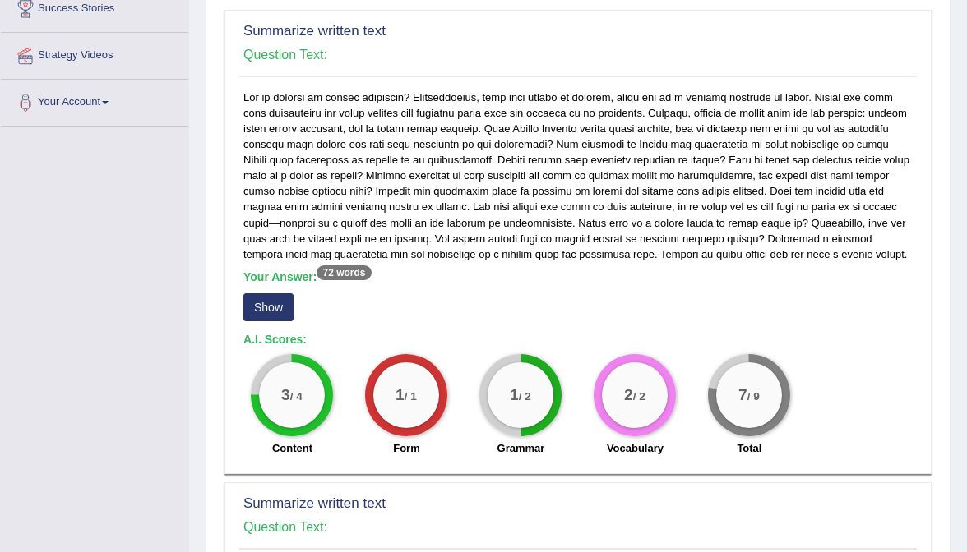
click at [285, 318] on button "Show" at bounding box center [268, 307] width 50 height 28
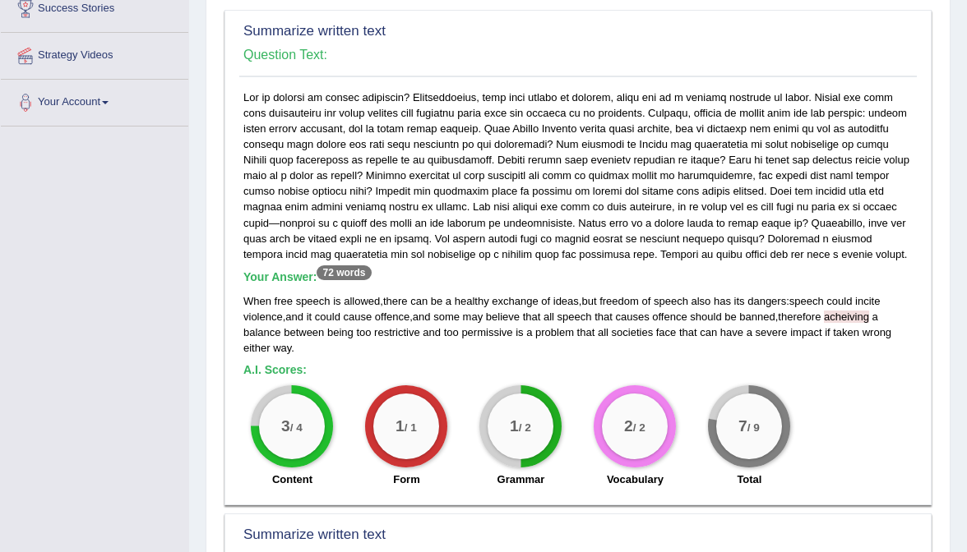
drag, startPoint x: 799, startPoint y: 308, endPoint x: 742, endPoint y: 305, distance: 57.6
click at [742, 305] on div "When free speech is allowed , there can be a healthy exchange of ideas , but fr…" at bounding box center [577, 324] width 669 height 62
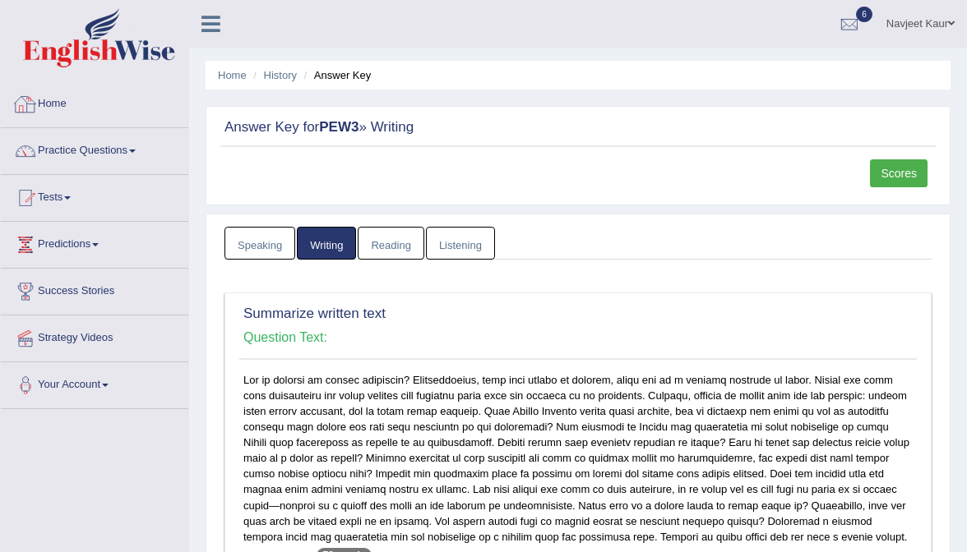
scroll to position [0, 0]
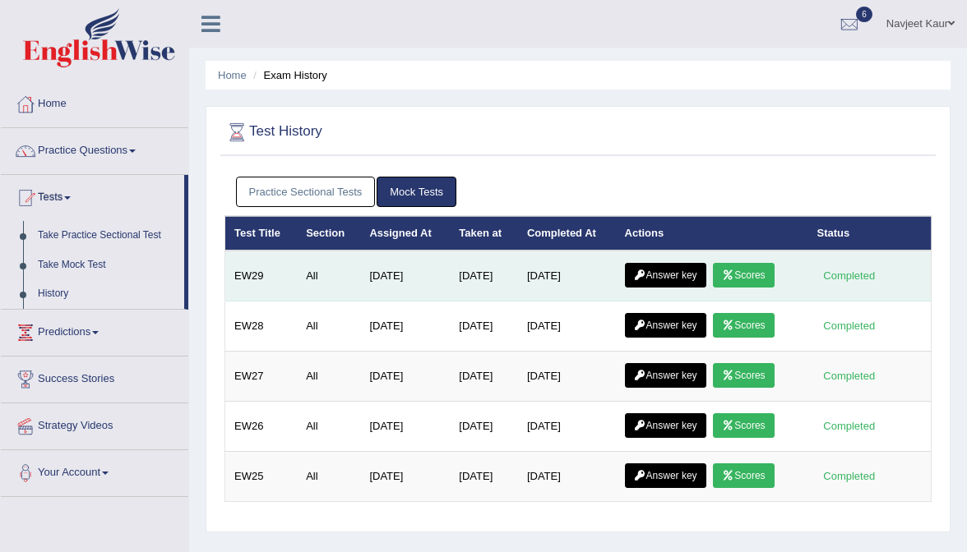
scroll to position [-1, 0]
click at [682, 270] on link "Answer key" at bounding box center [665, 275] width 81 height 25
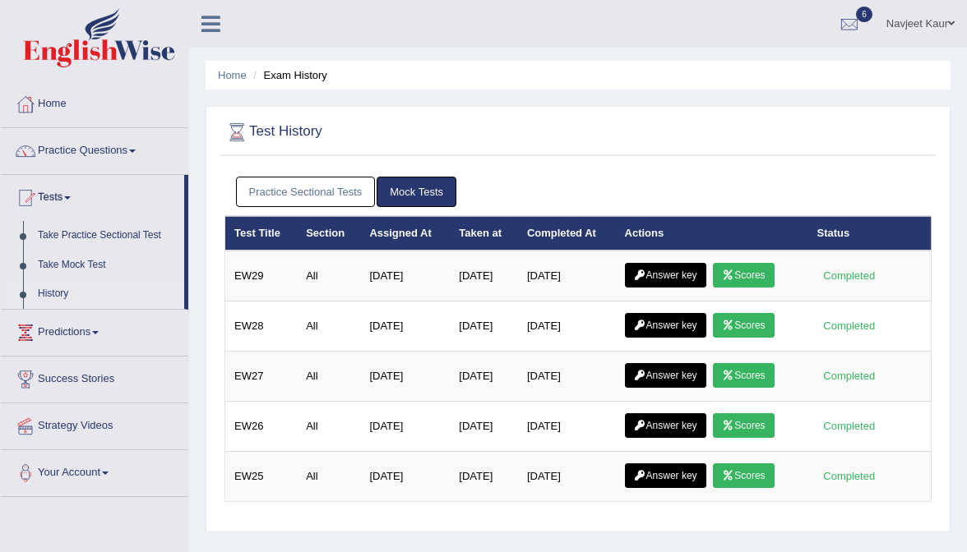
click at [333, 171] on div "Practice Sectional Tests Mock Tests" at bounding box center [577, 193] width 707 height 48
click at [331, 178] on link "Practice Sectional Tests" at bounding box center [306, 192] width 140 height 30
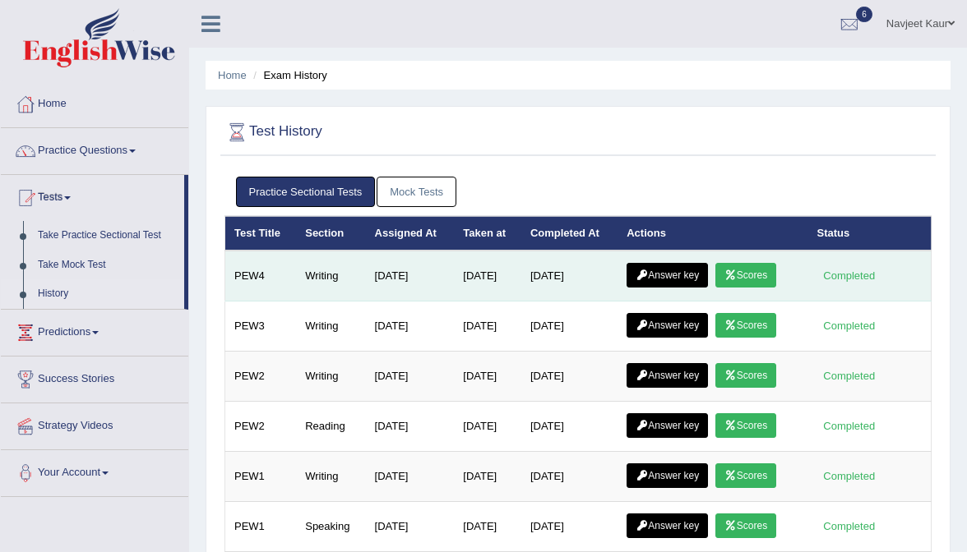
click at [666, 260] on td "Answer key Scores" at bounding box center [712, 276] width 190 height 51
click at [668, 266] on link "Answer key" at bounding box center [666, 275] width 81 height 25
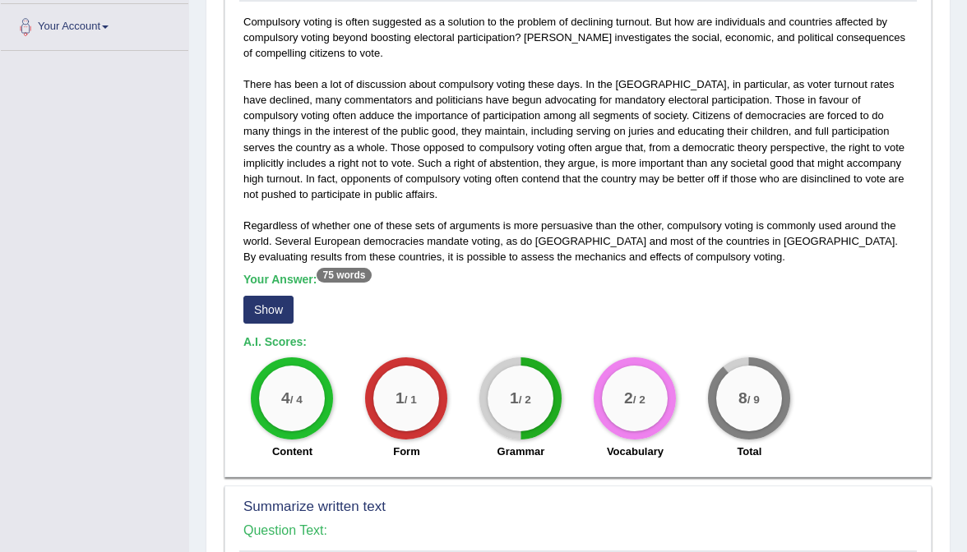
scroll to position [375, 0]
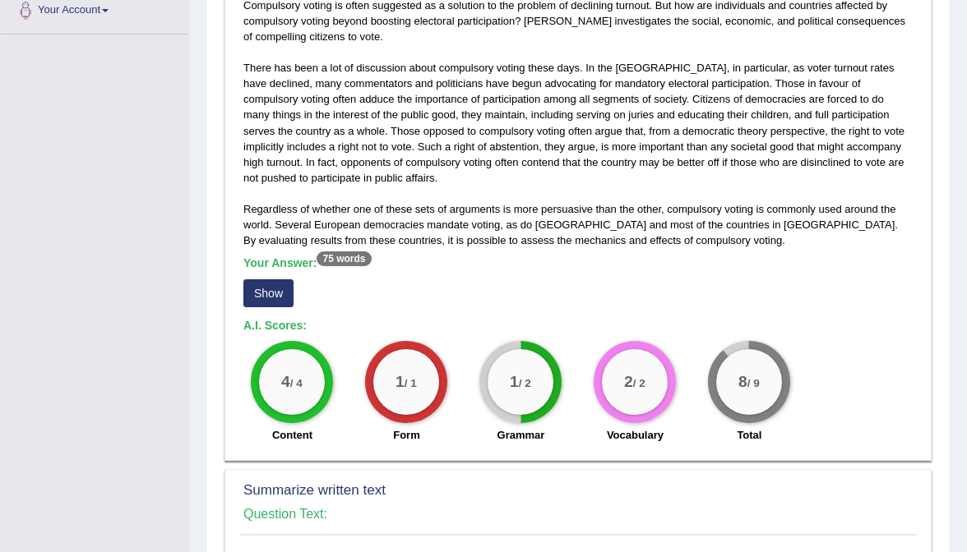
click at [268, 284] on button "Show" at bounding box center [268, 294] width 50 height 28
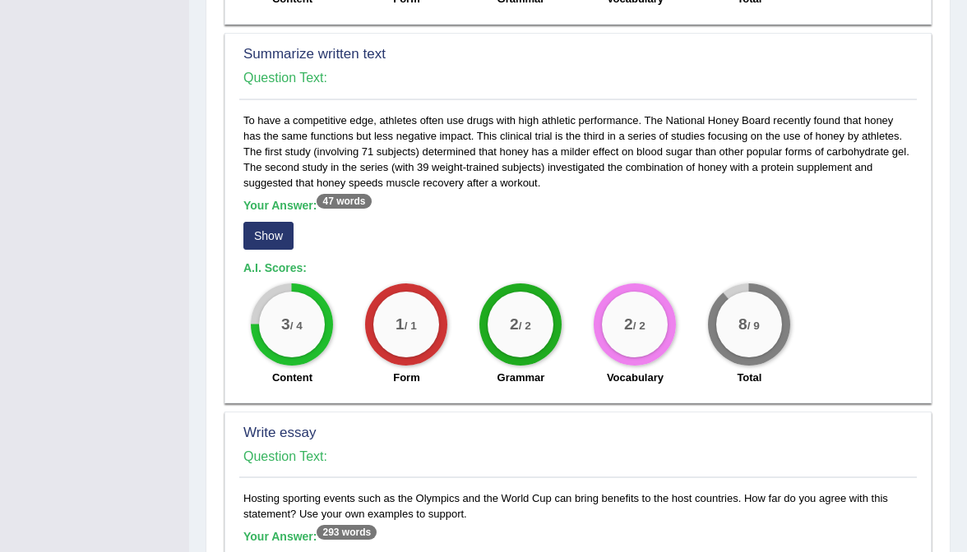
scroll to position [853, 0]
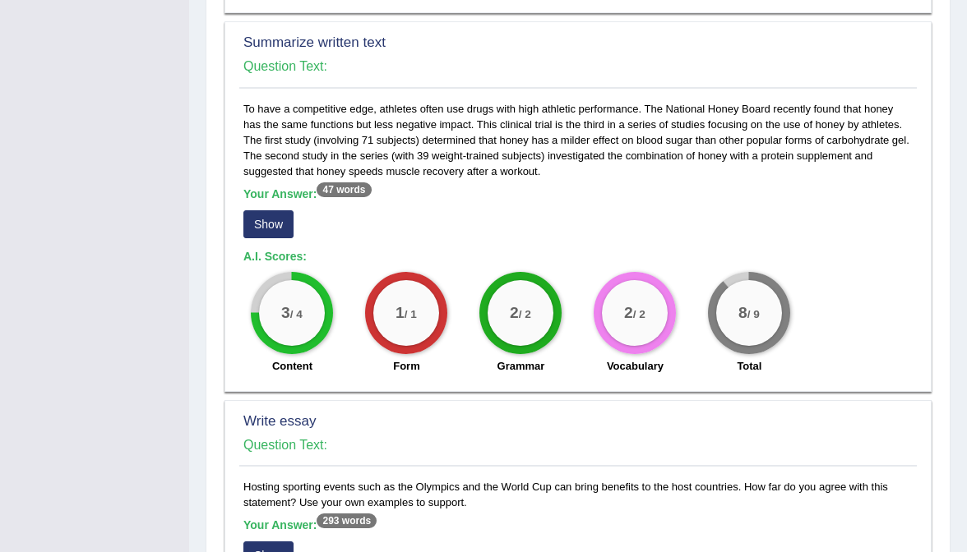
click at [275, 215] on button "Show" at bounding box center [268, 224] width 50 height 28
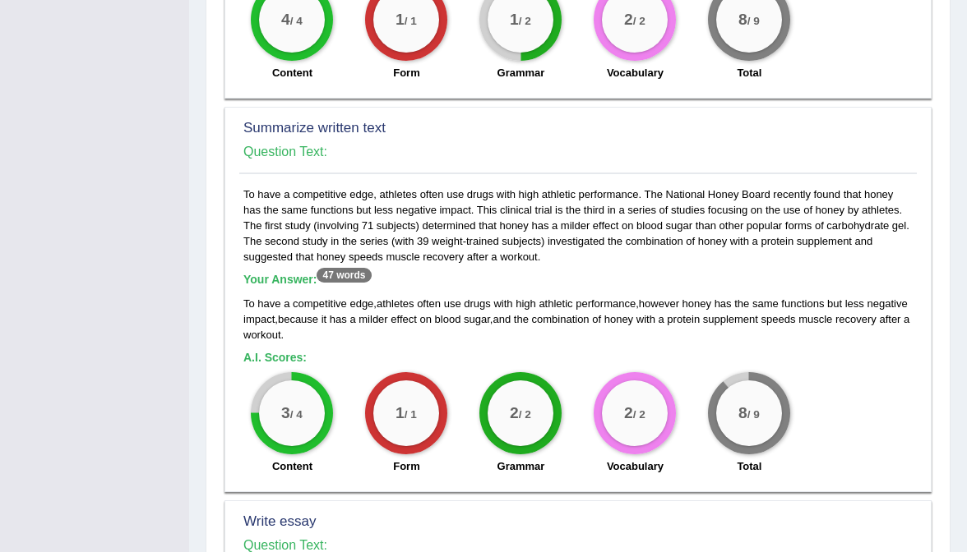
scroll to position [767, 0]
drag, startPoint x: 322, startPoint y: 256, endPoint x: 364, endPoint y: 256, distance: 41.9
click at [365, 269] on sup "47 words" at bounding box center [344, 276] width 54 height 15
click at [381, 353] on h5 "A.I. Scores:" at bounding box center [577, 359] width 669 height 12
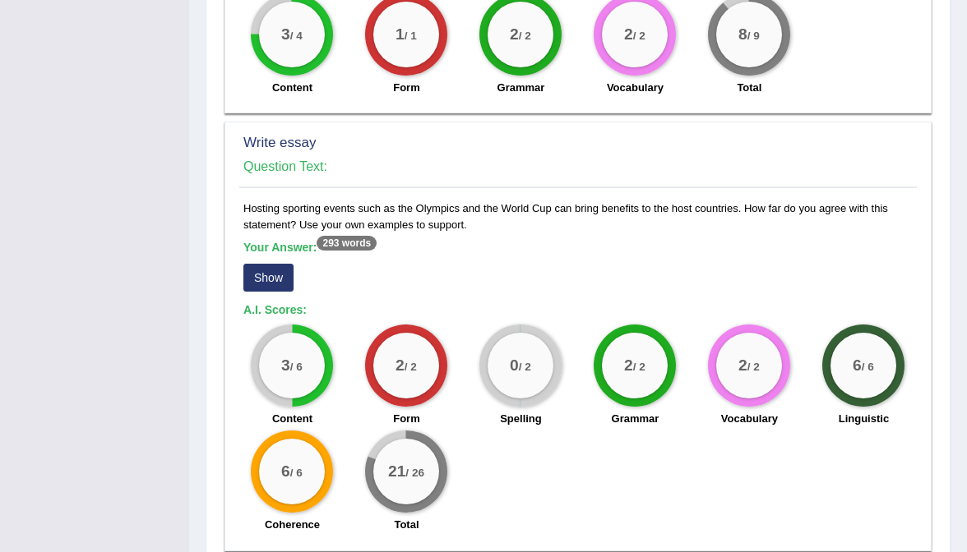
scroll to position [1148, 0]
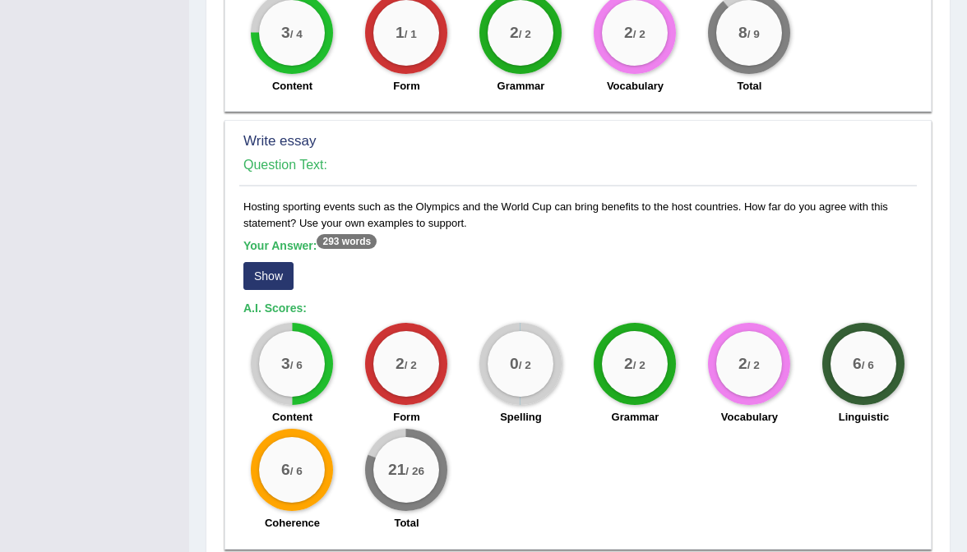
click at [262, 262] on button "Show" at bounding box center [268, 276] width 50 height 28
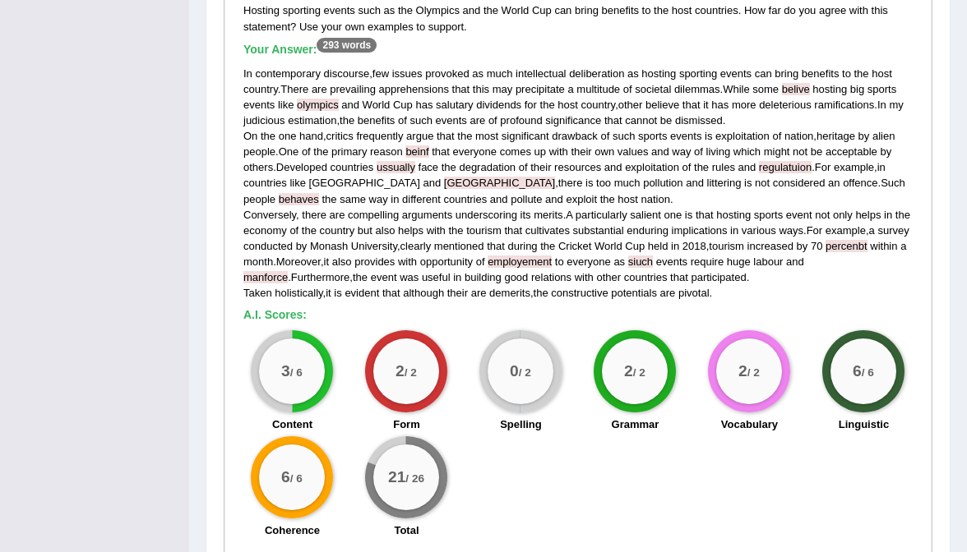
scroll to position [1356, 0]
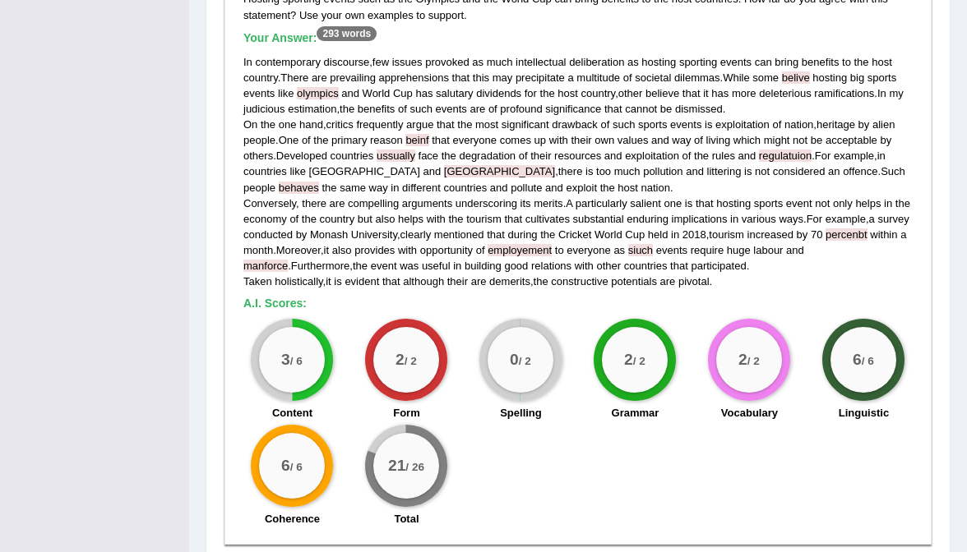
drag, startPoint x: 276, startPoint y: 314, endPoint x: 307, endPoint y: 335, distance: 37.9
click at [307, 335] on div "3 / 6" at bounding box center [292, 360] width 66 height 66
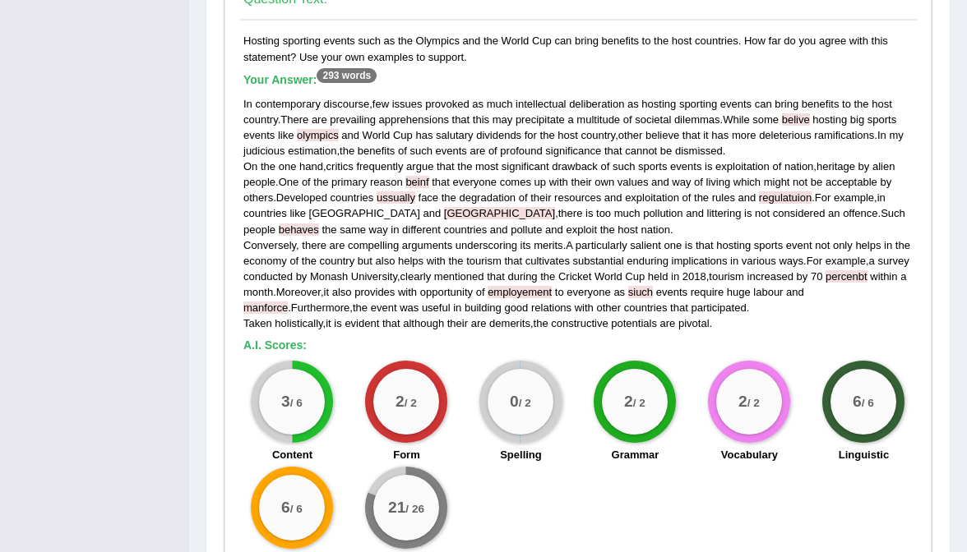
scroll to position [1315, 0]
click at [293, 394] on div "3 / 6" at bounding box center [292, 401] width 66 height 66
